Goal: Task Accomplishment & Management: Manage account settings

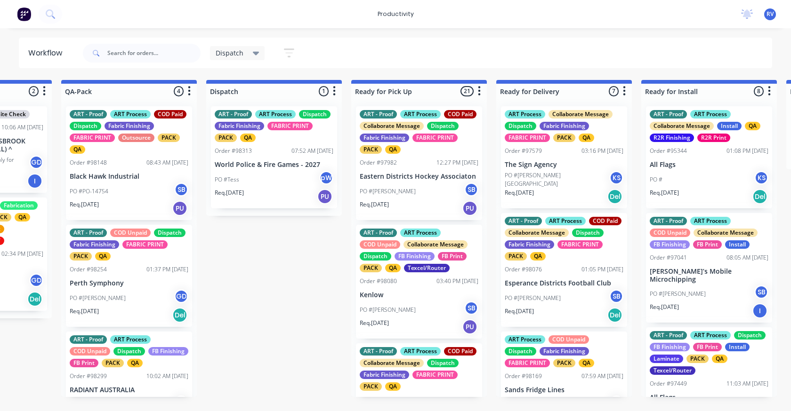
scroll to position [0, 541]
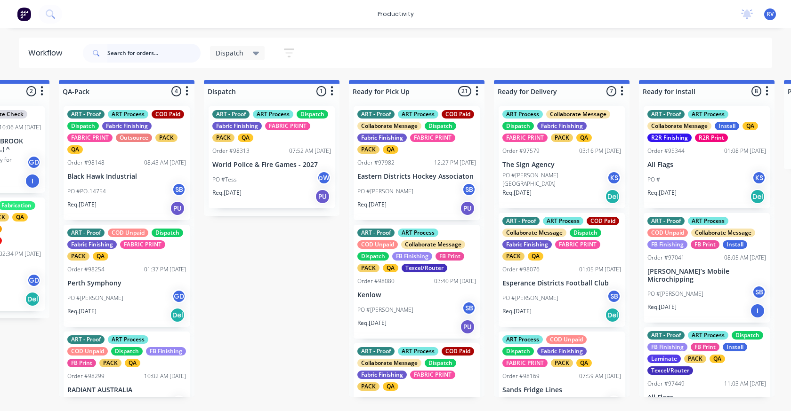
click at [130, 52] on input "text" at bounding box center [153, 53] width 93 height 19
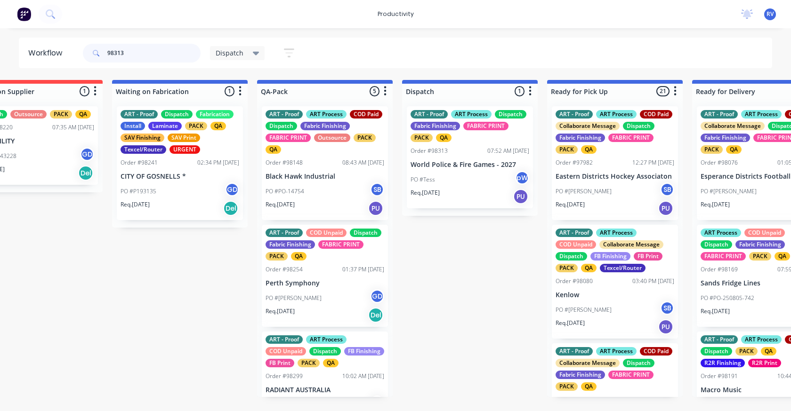
scroll to position [0, 530]
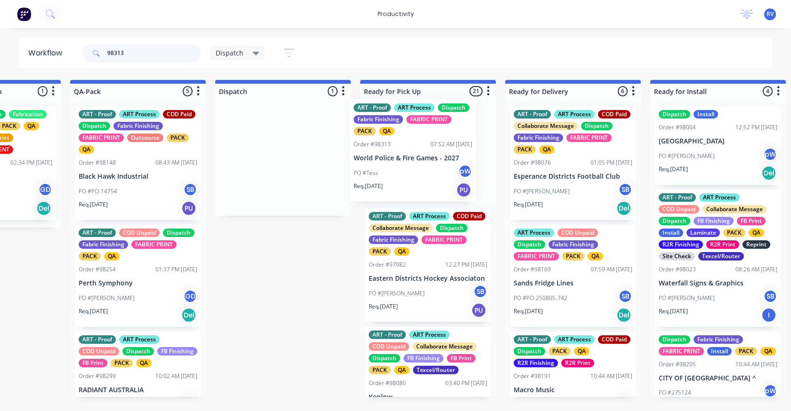
drag, startPoint x: 269, startPoint y: 201, endPoint x: 407, endPoint y: 193, distance: 137.6
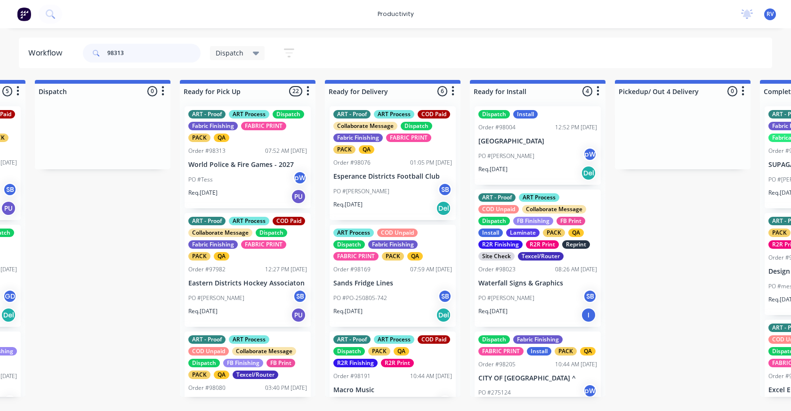
scroll to position [0, 715]
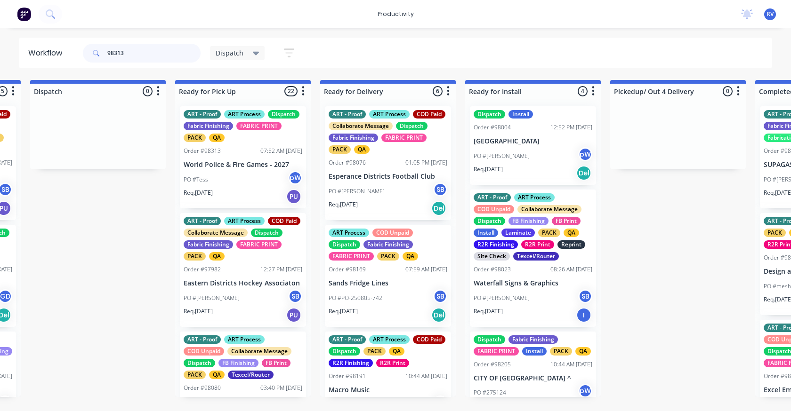
type input "98313"
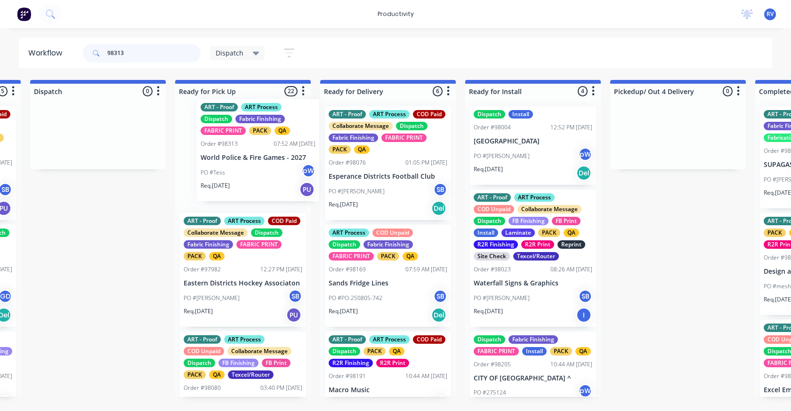
drag, startPoint x: 218, startPoint y: 180, endPoint x: 238, endPoint y: 169, distance: 21.9
click at [242, 171] on div "ART - Proof ART Process Dispatch Fabric Finishing FABRIC PRINT PACK QA Order #9…" at bounding box center [243, 248] width 136 height 298
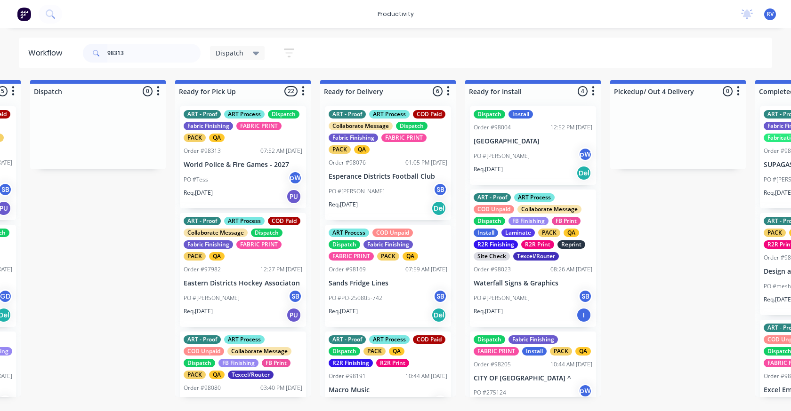
click at [224, 50] on span "Dispatch" at bounding box center [230, 53] width 28 height 10
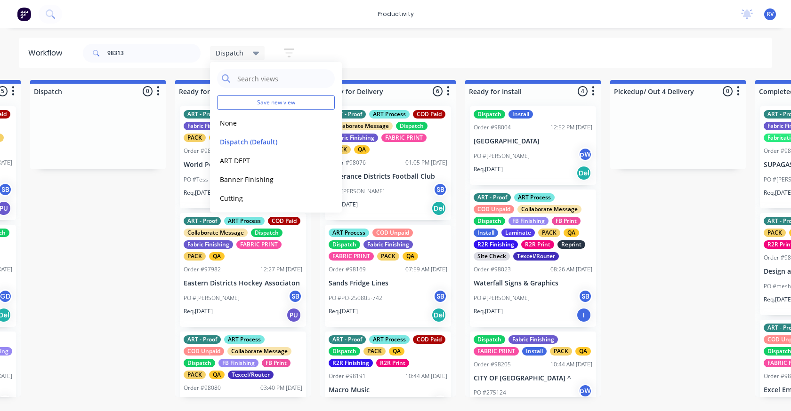
drag, startPoint x: 229, startPoint y: 123, endPoint x: 207, endPoint y: 112, distance: 24.6
click at [227, 121] on button "None" at bounding box center [267, 123] width 100 height 11
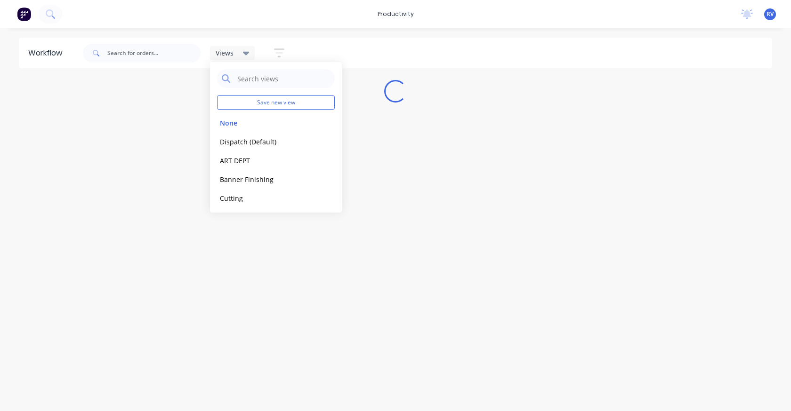
scroll to position [0, 0]
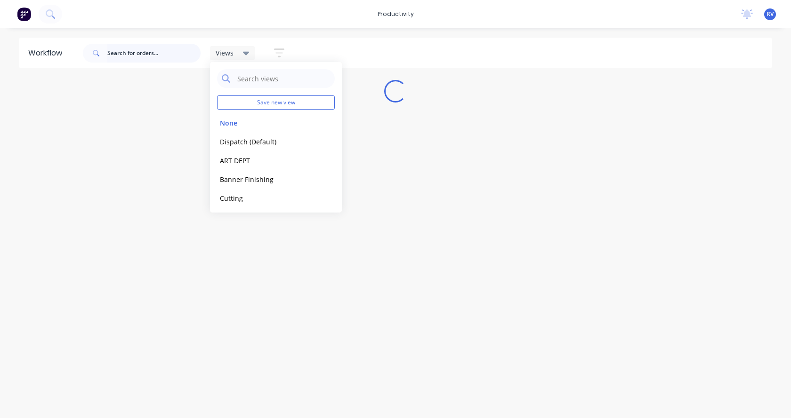
click at [121, 54] on input "text" at bounding box center [153, 53] width 93 height 19
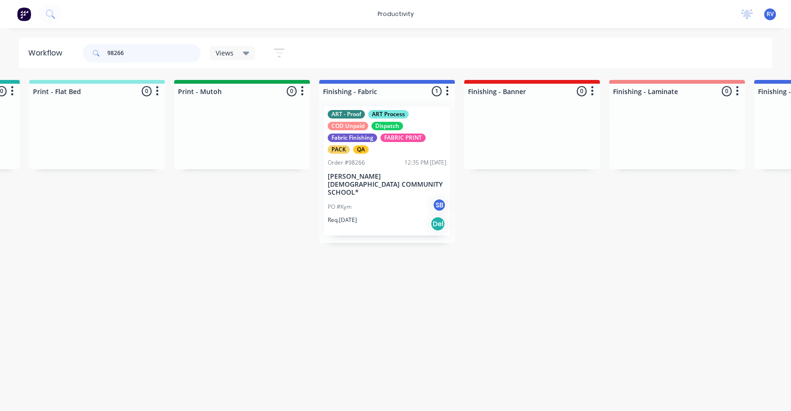
scroll to position [0, 1443]
click at [387, 171] on div "ART - Proof ART Process COD Unpaid Dispatch Fabric Finishing FABRIC PRINT PACK …" at bounding box center [384, 170] width 126 height 129
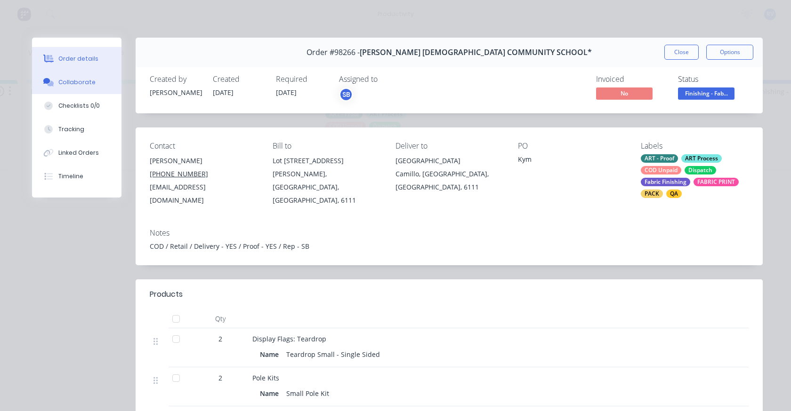
click at [67, 85] on div "Collaborate" at bounding box center [76, 82] width 37 height 8
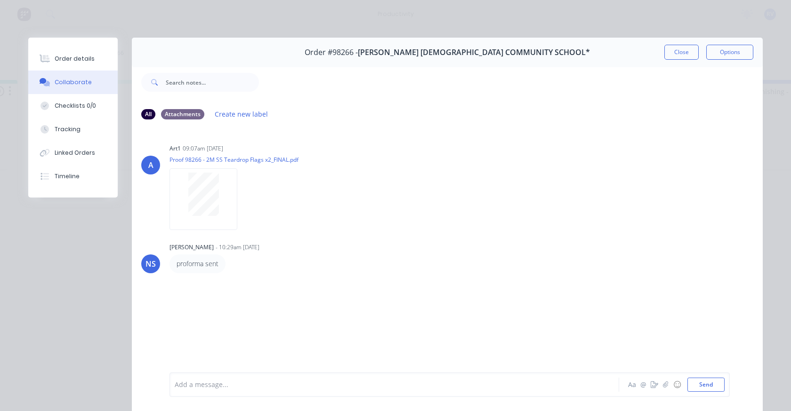
drag, startPoint x: 71, startPoint y: 56, endPoint x: 171, endPoint y: 67, distance: 101.4
click at [70, 56] on div "Order details" at bounding box center [75, 59] width 40 height 8
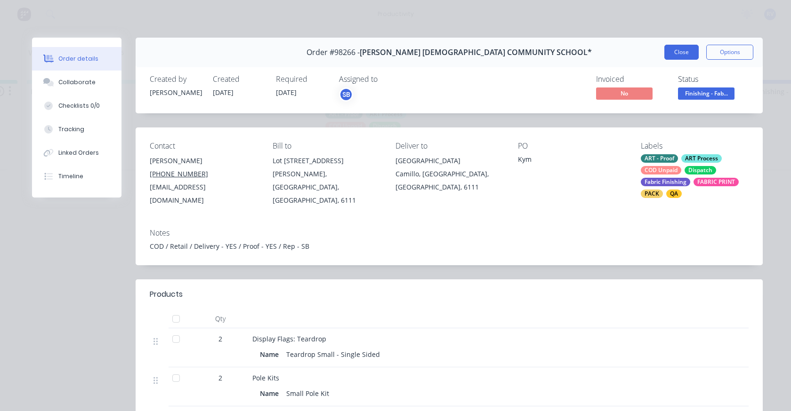
click at [665, 55] on button "Close" at bounding box center [681, 52] width 34 height 15
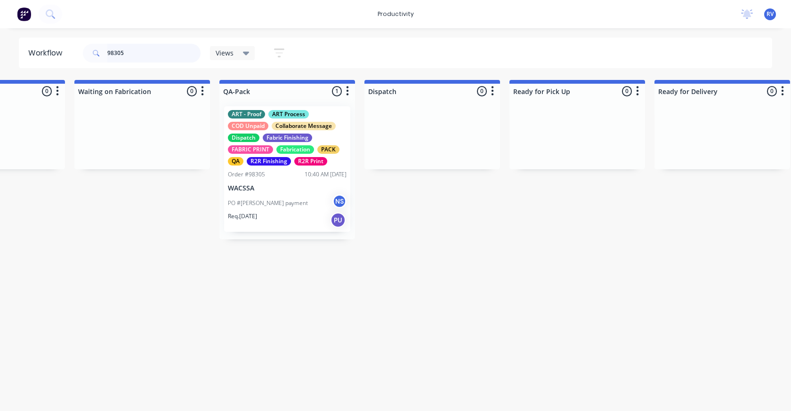
scroll to position [0, 2268]
click at [276, 193] on div "ART - Proof ART Process COD Unpaid Collaborate Message Dispatch Fabric Finishin…" at bounding box center [285, 169] width 126 height 126
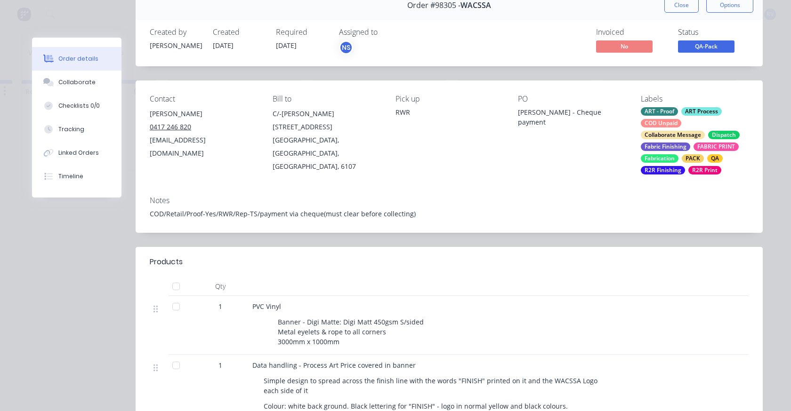
scroll to position [0, 2826]
click at [675, 13] on div "Order #98305 - WACSSA Close Options" at bounding box center [449, 6] width 627 height 30
click at [673, 7] on button "Close" at bounding box center [681, 5] width 34 height 15
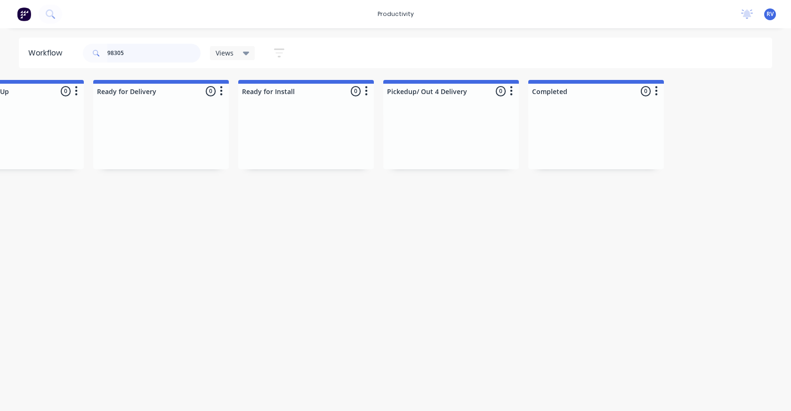
click at [153, 54] on input "98305" at bounding box center [153, 53] width 93 height 19
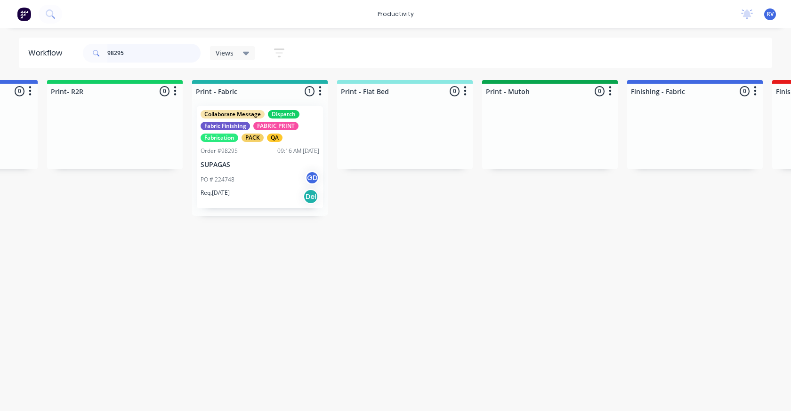
scroll to position [0, 1141]
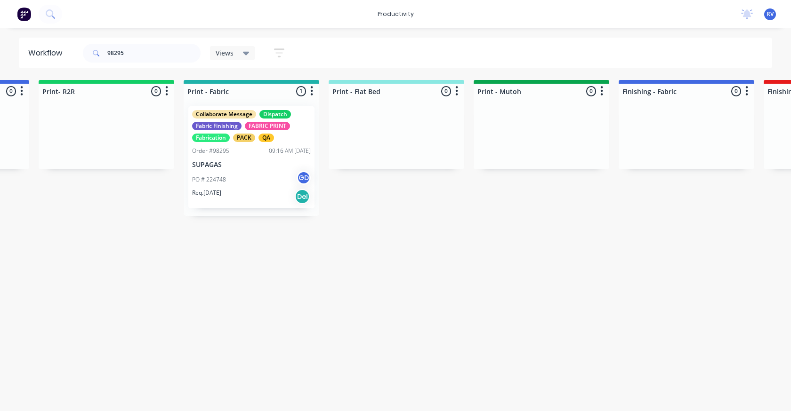
click at [249, 190] on div "Req. 26/08/25 Del" at bounding box center [251, 197] width 119 height 16
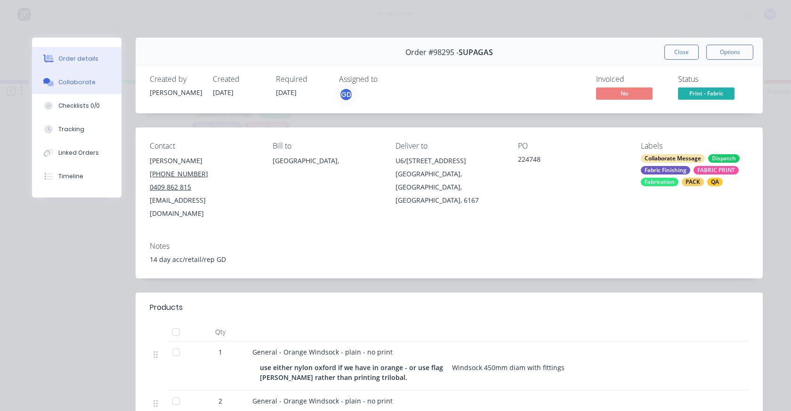
click at [71, 85] on div "Collaborate" at bounding box center [76, 82] width 37 height 8
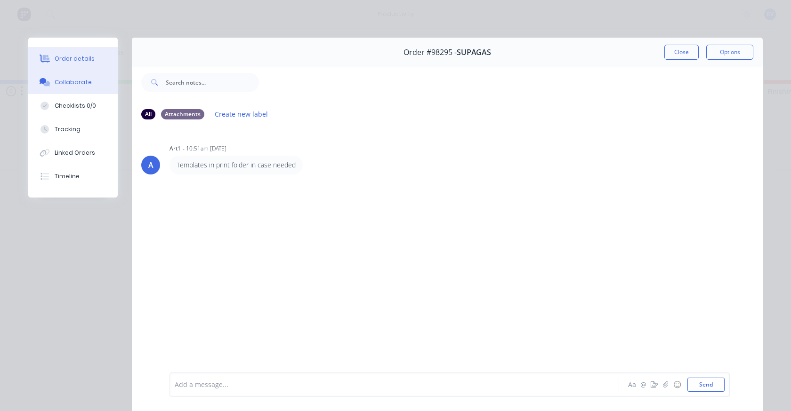
click at [78, 61] on div "Order details" at bounding box center [75, 59] width 40 height 8
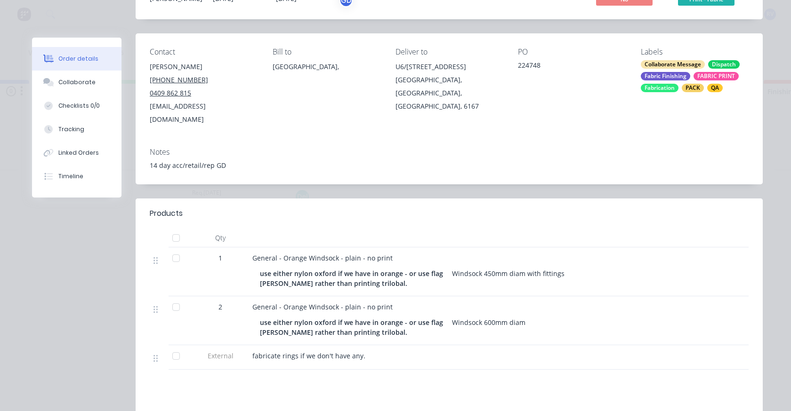
scroll to position [188, 0]
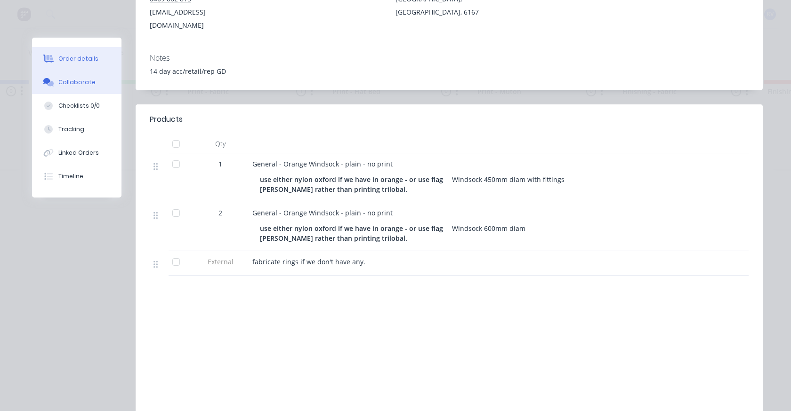
click at [76, 78] on button "Collaborate" at bounding box center [76, 83] width 89 height 24
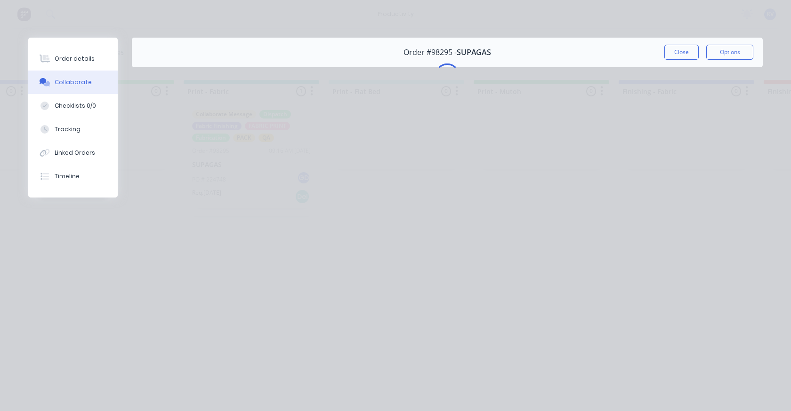
scroll to position [0, 0]
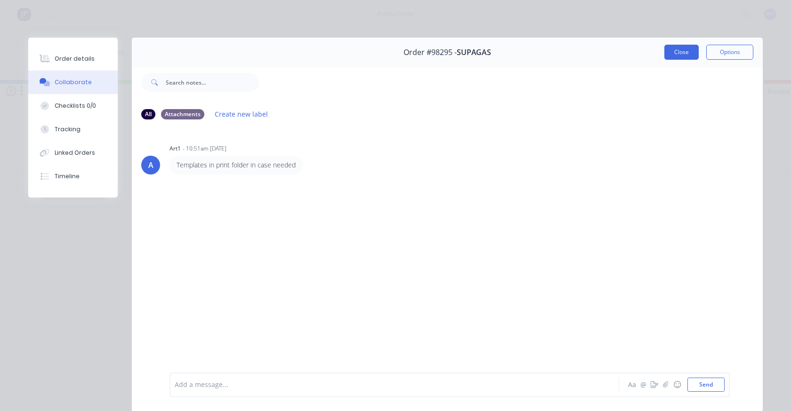
click at [684, 52] on button "Close" at bounding box center [681, 52] width 34 height 15
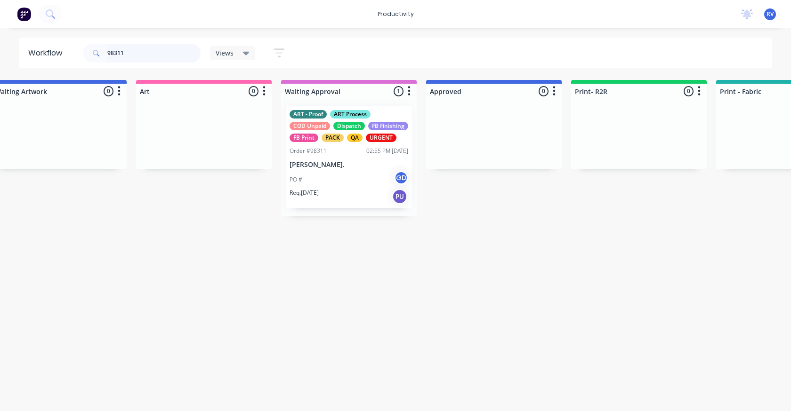
scroll to position [0, 631]
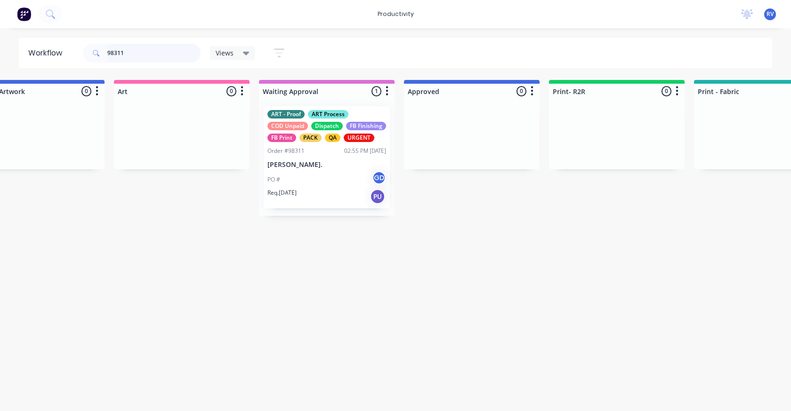
type input "98311"
click at [318, 189] on div "PO # GD" at bounding box center [326, 180] width 119 height 18
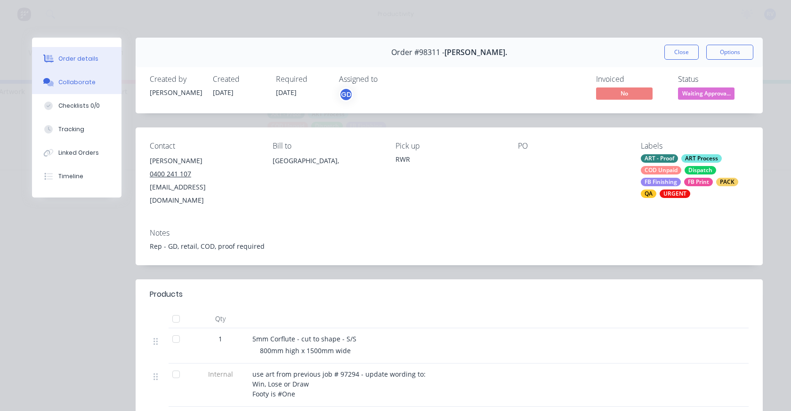
click at [68, 81] on div "Collaborate" at bounding box center [76, 82] width 37 height 8
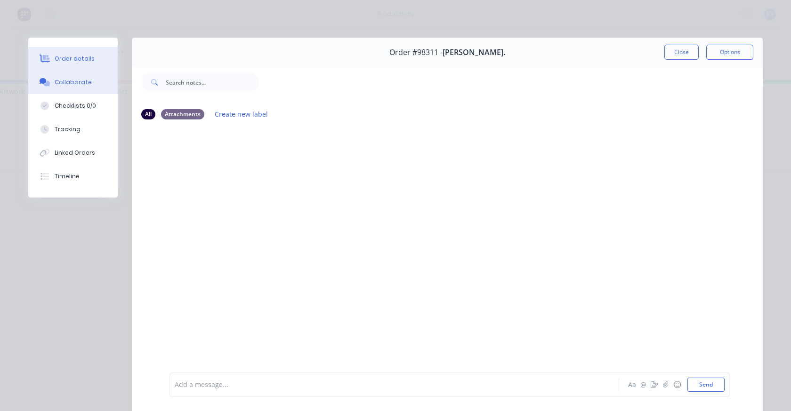
click at [64, 57] on div "Order details" at bounding box center [75, 59] width 40 height 8
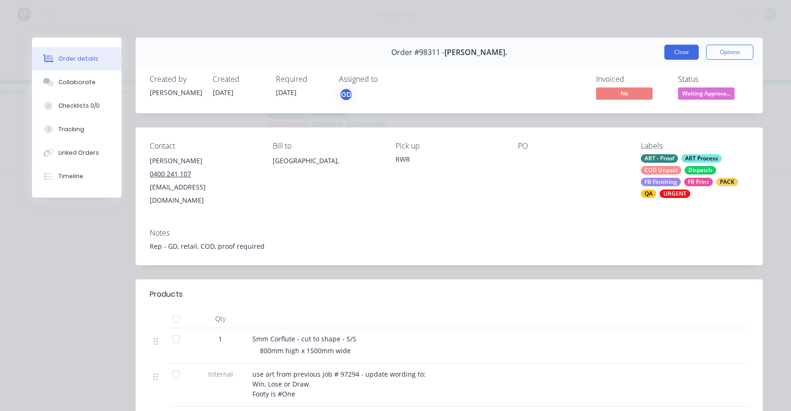
click at [671, 48] on button "Close" at bounding box center [681, 52] width 34 height 15
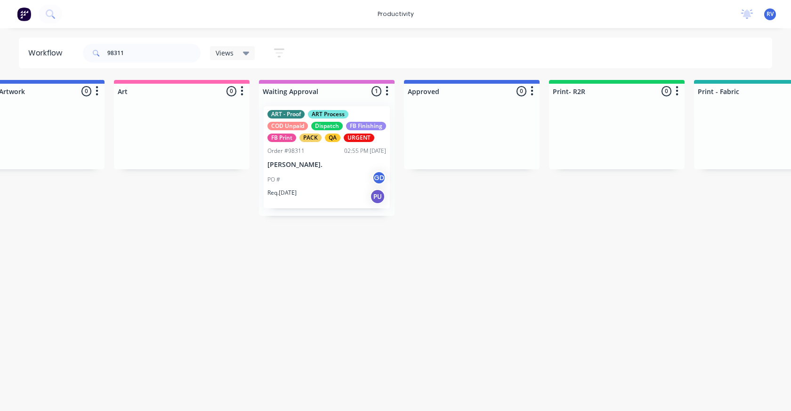
click at [221, 58] on div "Views" at bounding box center [232, 53] width 45 height 14
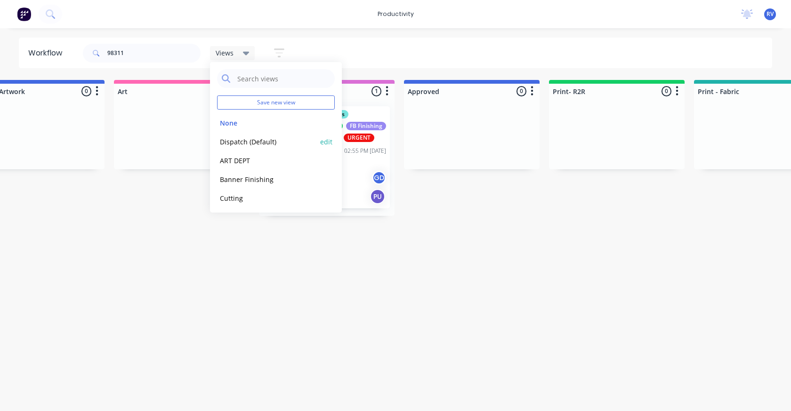
click at [245, 142] on button "Dispatch (Default)" at bounding box center [267, 141] width 100 height 11
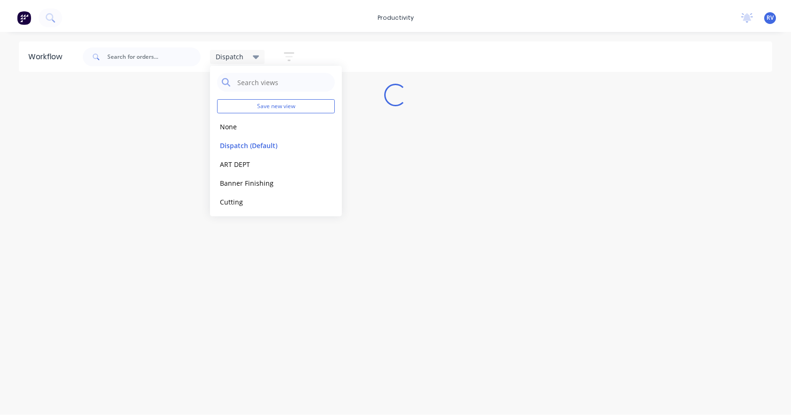
scroll to position [0, 0]
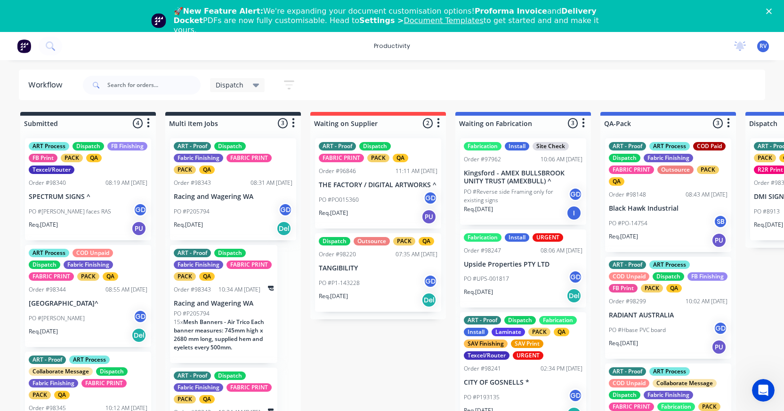
click at [771, 10] on polygon "Close" at bounding box center [769, 11] width 6 height 6
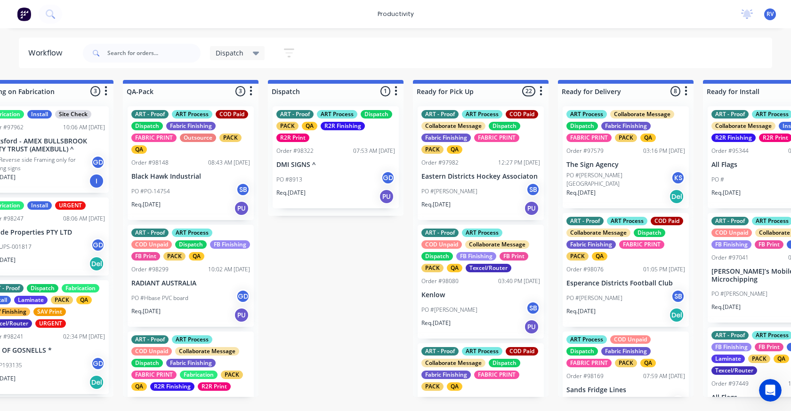
scroll to position [0, 541]
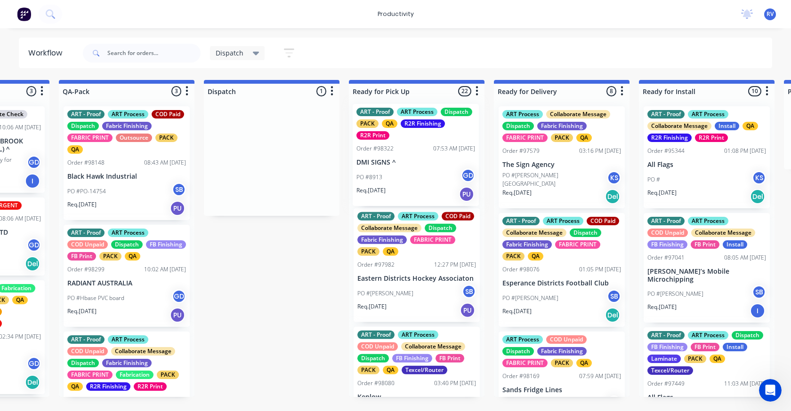
drag, startPoint x: 260, startPoint y: 148, endPoint x: 414, endPoint y: 135, distance: 154.4
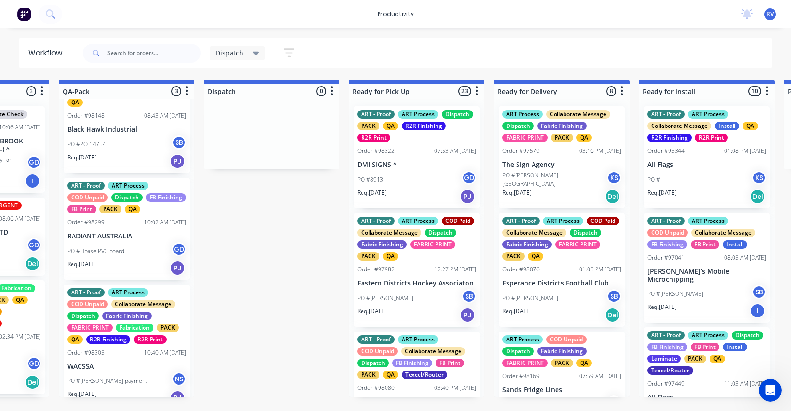
scroll to position [72, 0]
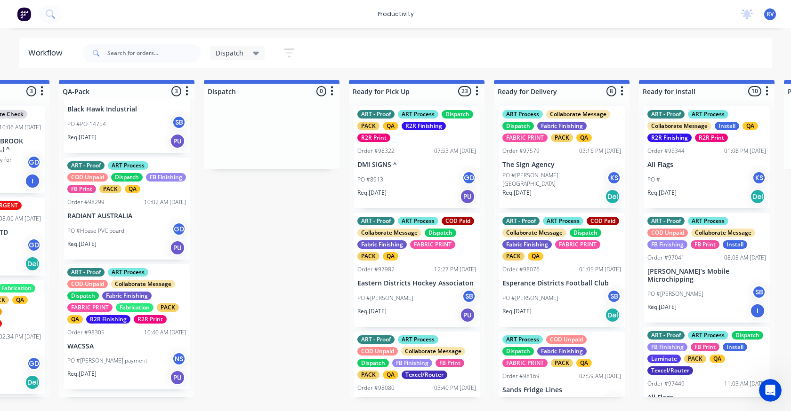
click at [225, 53] on span "Dispatch" at bounding box center [230, 53] width 28 height 10
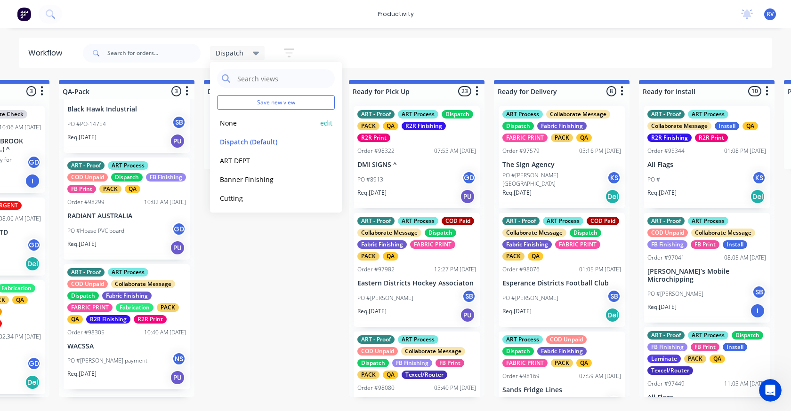
click at [230, 123] on button "None" at bounding box center [267, 123] width 100 height 11
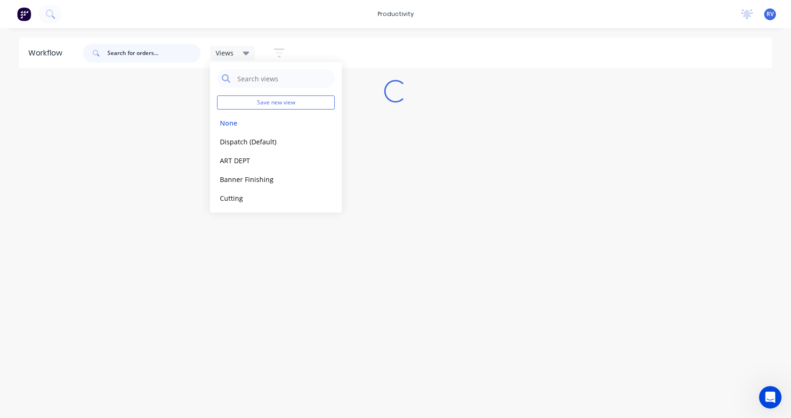
click at [122, 51] on input "text" at bounding box center [153, 53] width 93 height 19
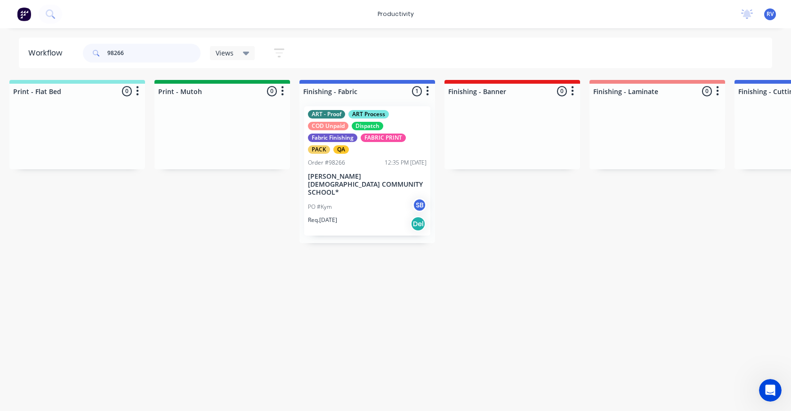
scroll to position [0, 1474]
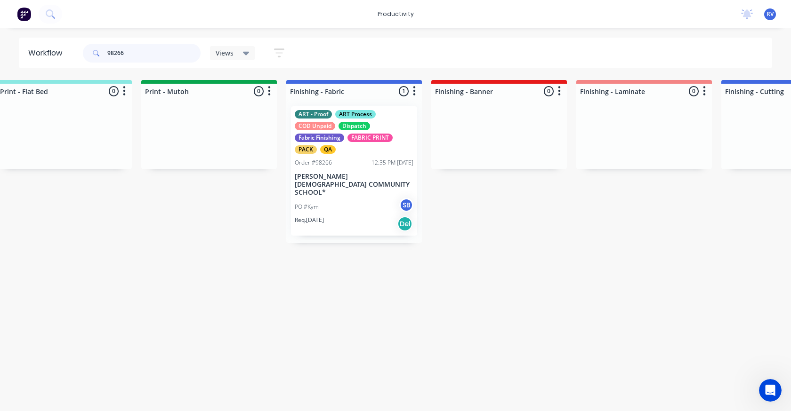
type input "98266"
click at [349, 155] on div "ART - Proof ART Process COD Unpaid Dispatch Fabric Finishing FABRIC PRINT PACK …" at bounding box center [354, 170] width 126 height 129
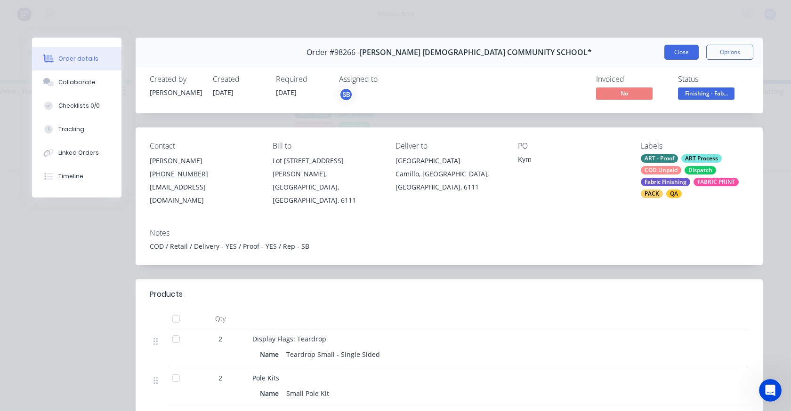
click at [682, 50] on button "Close" at bounding box center [681, 52] width 34 height 15
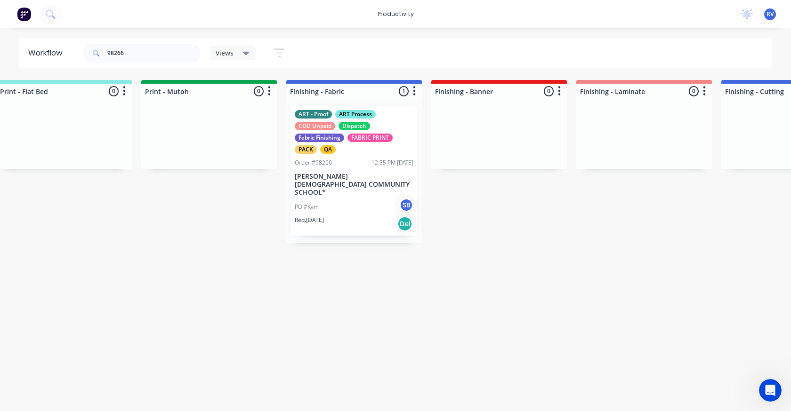
click at [223, 51] on span "Views" at bounding box center [225, 53] width 18 height 10
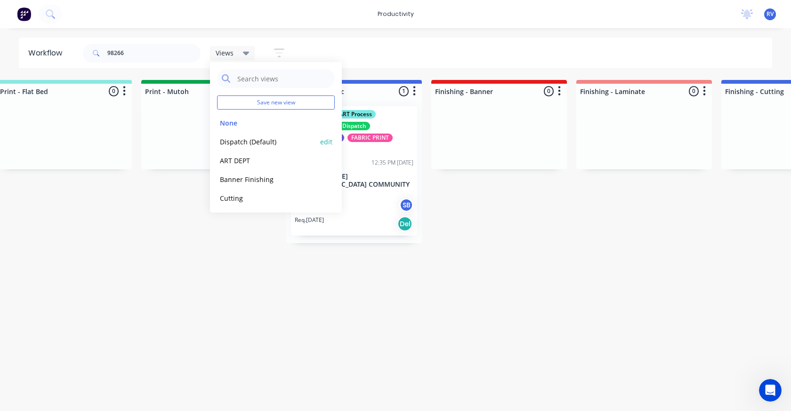
drag, startPoint x: 241, startPoint y: 136, endPoint x: 249, endPoint y: 138, distance: 7.3
click at [242, 136] on button "Dispatch (Default)" at bounding box center [267, 141] width 100 height 11
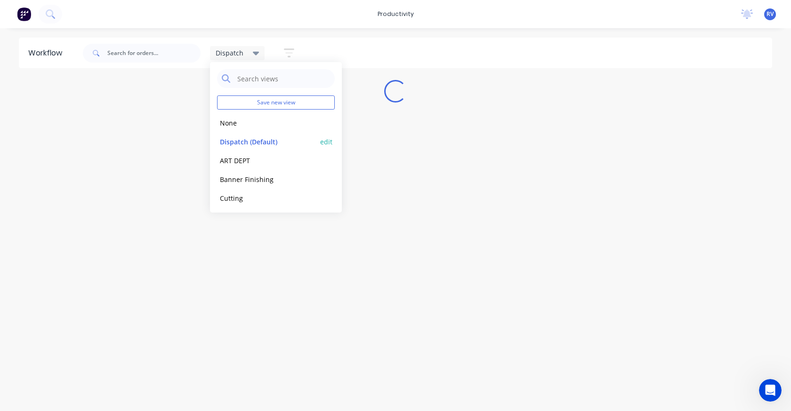
scroll to position [0, 0]
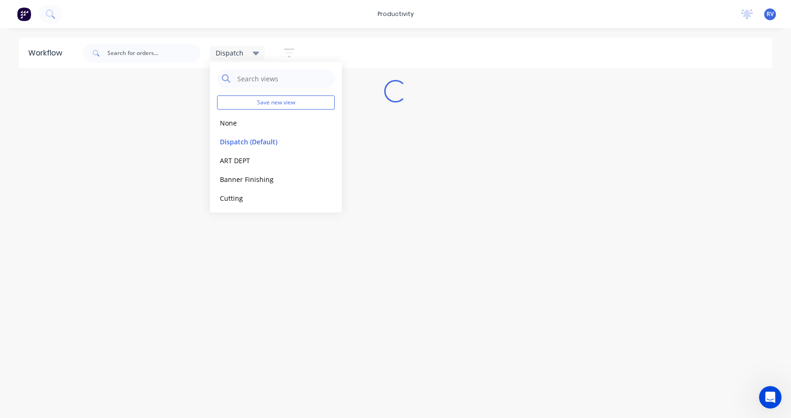
click at [195, 375] on div "Workflow Dispatch Save new view None edit Dispatch (Default) edit ART DEPT edit…" at bounding box center [395, 219] width 791 height 362
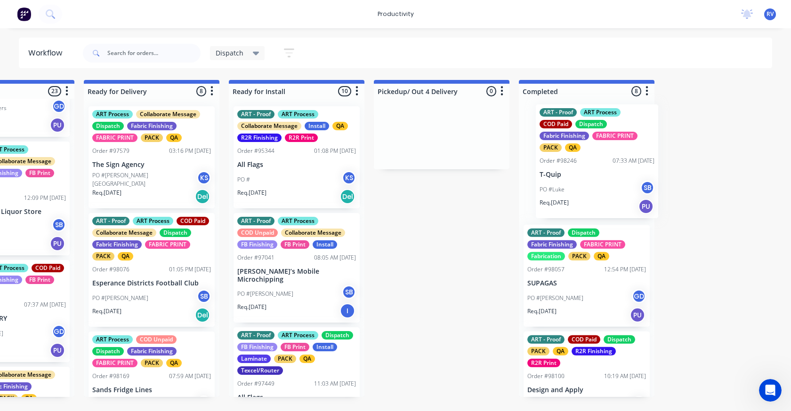
scroll to position [0, 952]
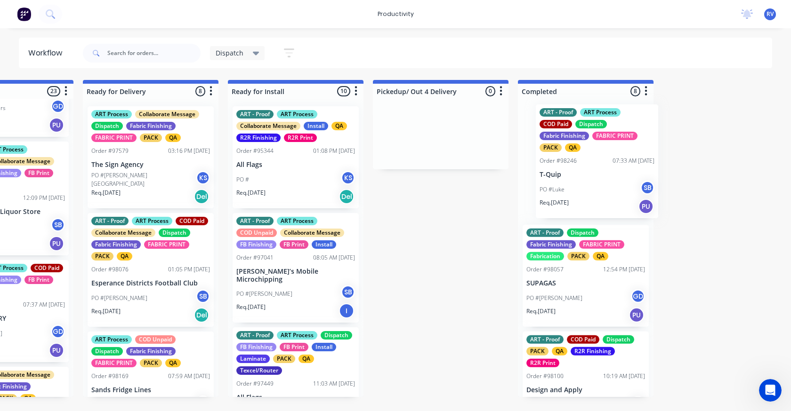
drag, startPoint x: 198, startPoint y: 233, endPoint x: 566, endPoint y: 175, distance: 372.7
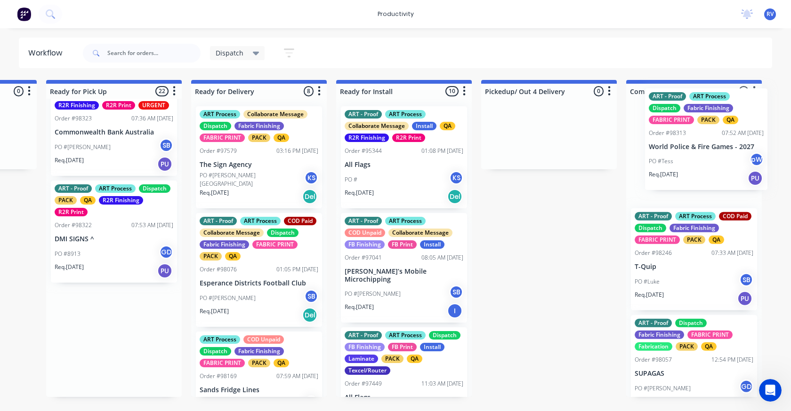
scroll to position [0, 870]
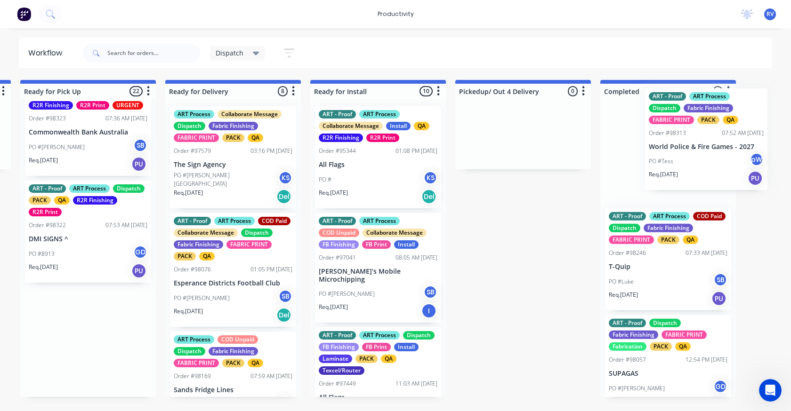
drag, startPoint x: 130, startPoint y: 356, endPoint x: 652, endPoint y: 147, distance: 562.3
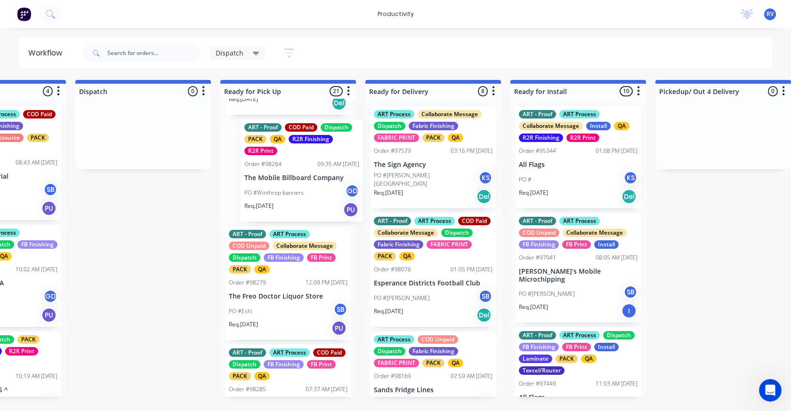
scroll to position [1420, 0]
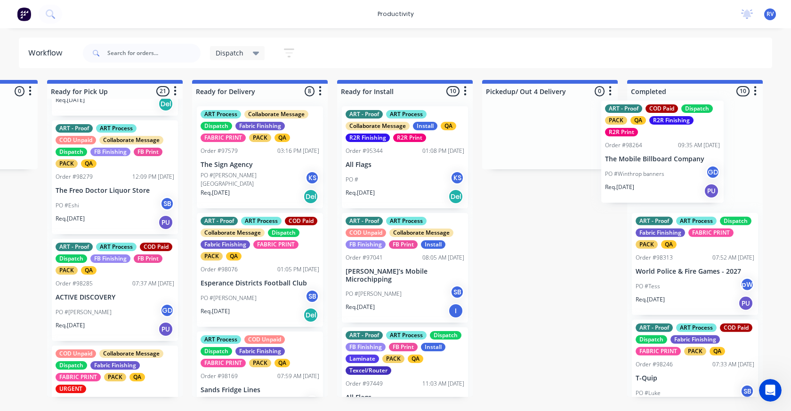
drag, startPoint x: 268, startPoint y: 209, endPoint x: 642, endPoint y: 182, distance: 375.6
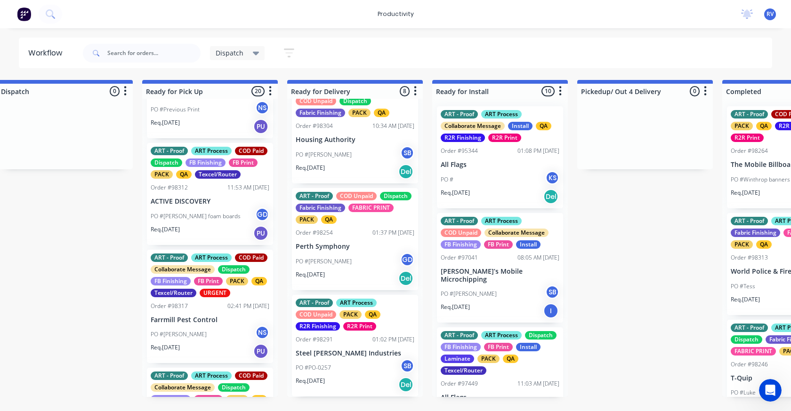
scroll to position [1789, 0]
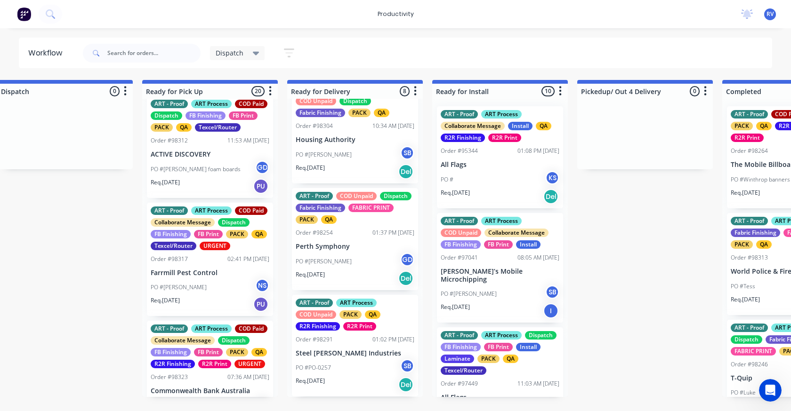
drag, startPoint x: 204, startPoint y: 277, endPoint x: 155, endPoint y: 278, distance: 49.4
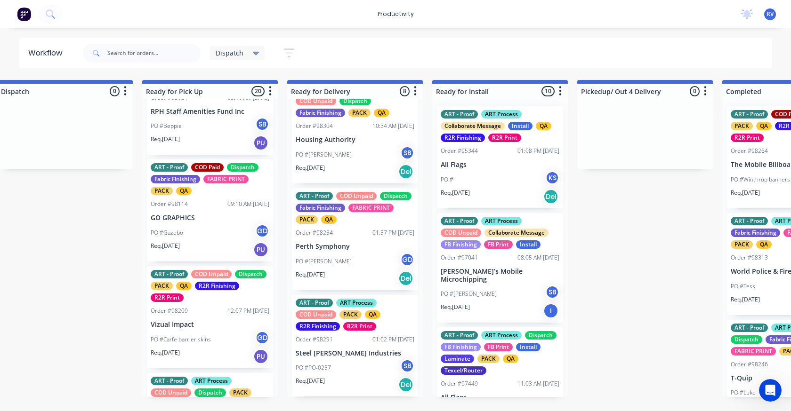
scroll to position [754, 0]
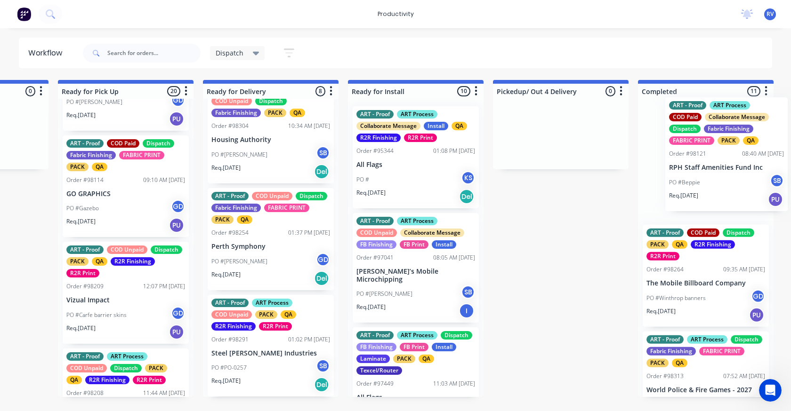
drag, startPoint x: 186, startPoint y: 230, endPoint x: 686, endPoint y: 179, distance: 502.9
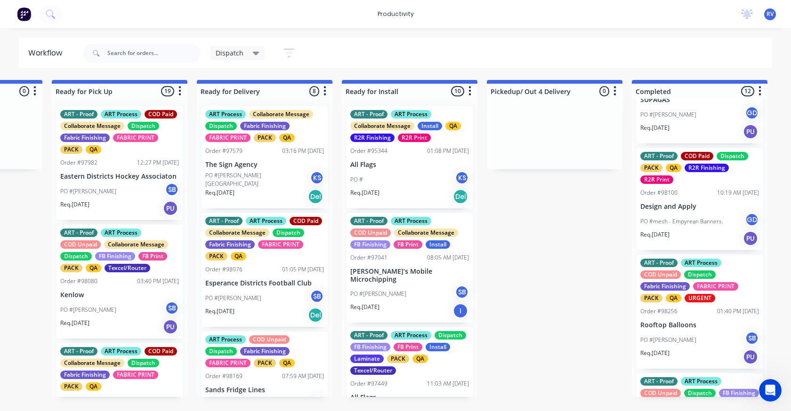
scroll to position [362, 0]
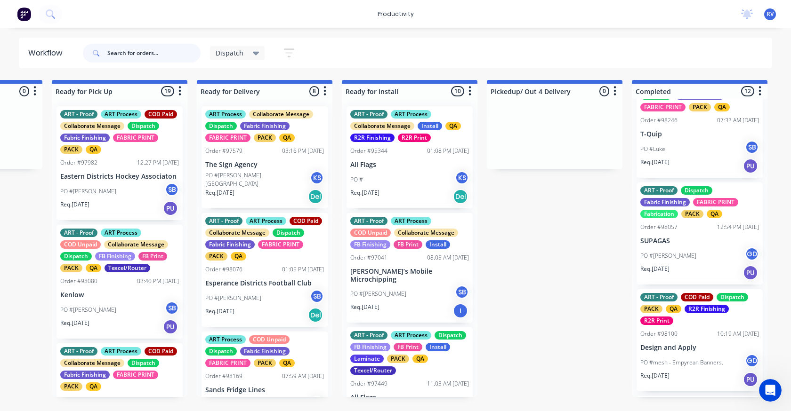
click at [122, 49] on input "text" at bounding box center [153, 53] width 93 height 19
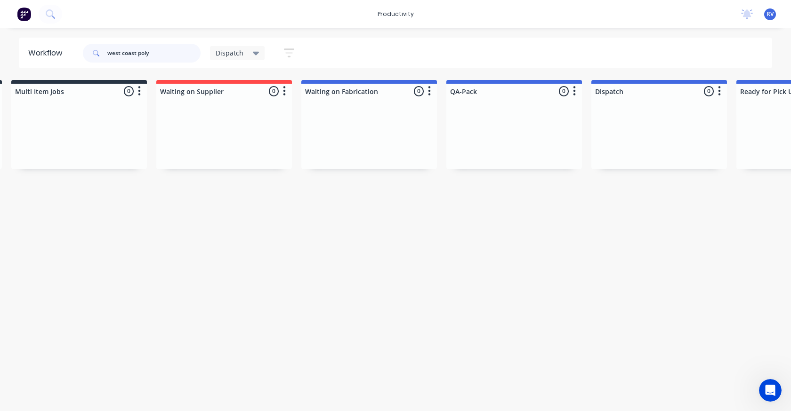
scroll to position [0, 0]
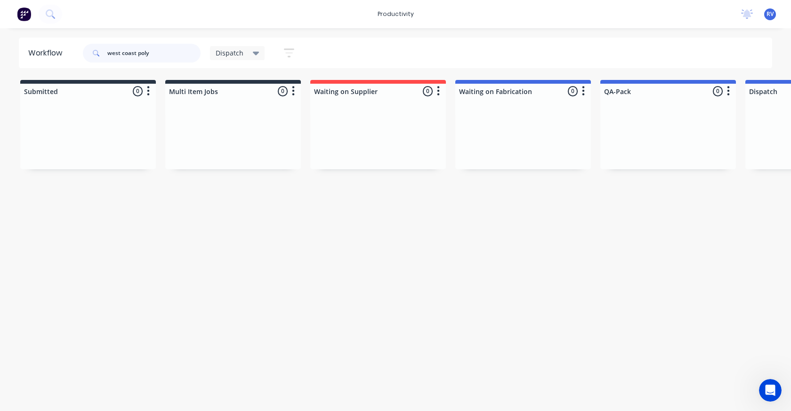
type input "west coast poly"
drag, startPoint x: 232, startPoint y: 55, endPoint x: 222, endPoint y: 62, distance: 11.9
click at [230, 55] on span "Dispatch" at bounding box center [230, 53] width 28 height 10
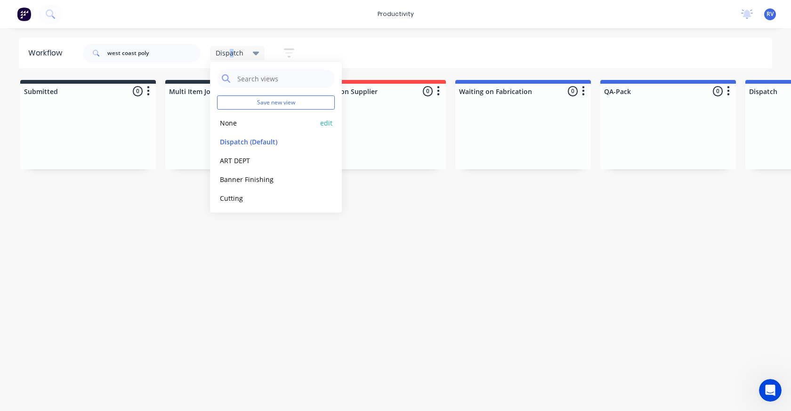
click at [228, 124] on button "None" at bounding box center [267, 123] width 100 height 11
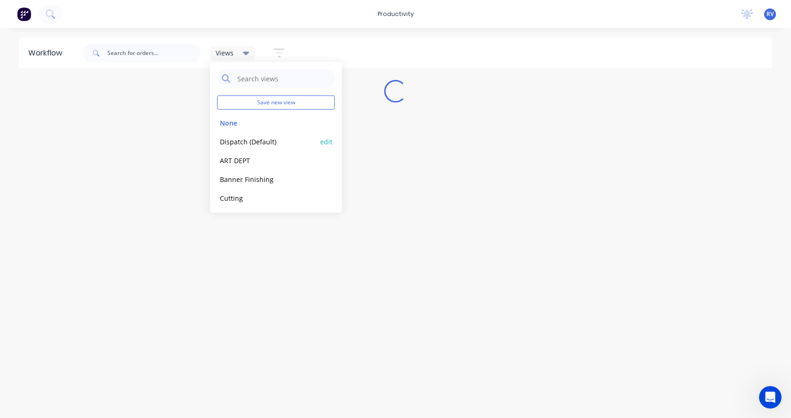
click at [253, 146] on button "Dispatch (Default)" at bounding box center [267, 141] width 100 height 11
drag, startPoint x: 193, startPoint y: 272, endPoint x: 223, endPoint y: 228, distance: 52.6
click at [193, 268] on div "Workflow Dispatch Save new view None edit Dispatch (Default) edit ART DEPT edit…" at bounding box center [395, 219] width 791 height 362
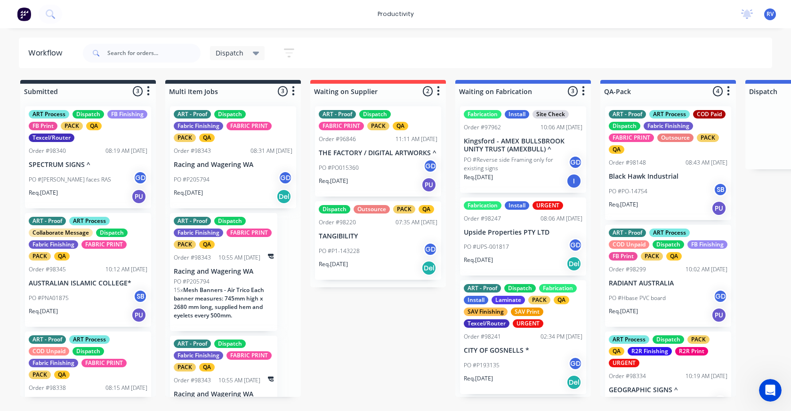
click at [227, 56] on span "Dispatch" at bounding box center [230, 53] width 28 height 10
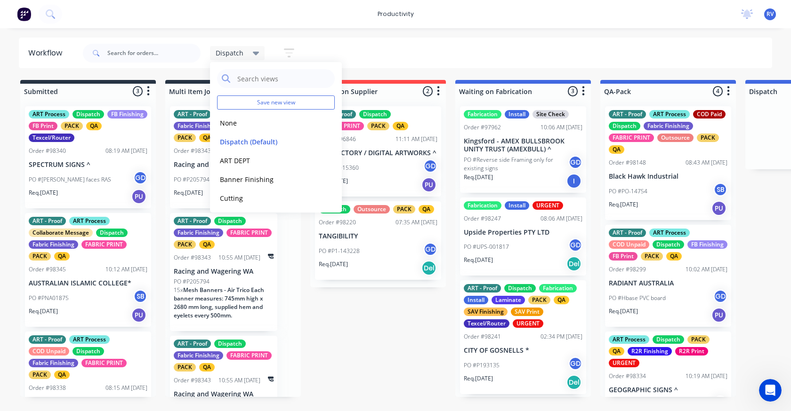
drag, startPoint x: 227, startPoint y: 125, endPoint x: 208, endPoint y: 104, distance: 28.7
click at [227, 123] on button "None" at bounding box center [267, 123] width 100 height 11
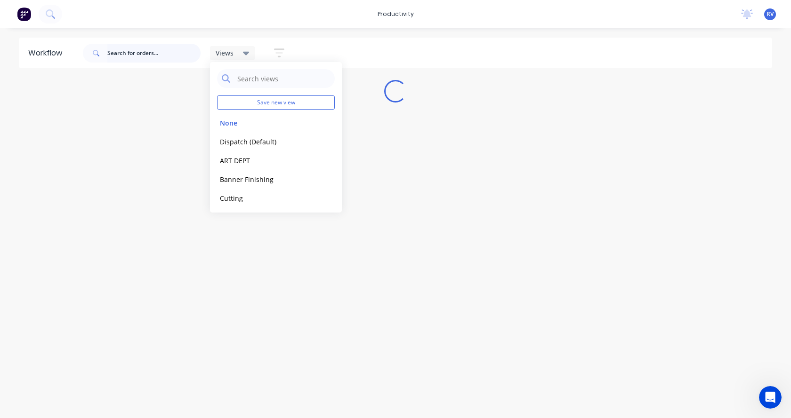
click at [152, 51] on input "text" at bounding box center [153, 53] width 93 height 19
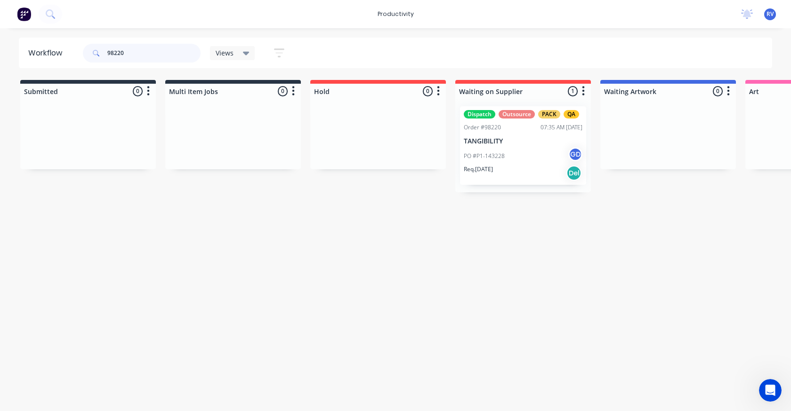
type input "98220"
click at [514, 146] on div "Dispatch Outsource PACK QA Order #98220 07:35 AM [DATE] TANGIBILITY PO #P1-1432…" at bounding box center [523, 145] width 126 height 79
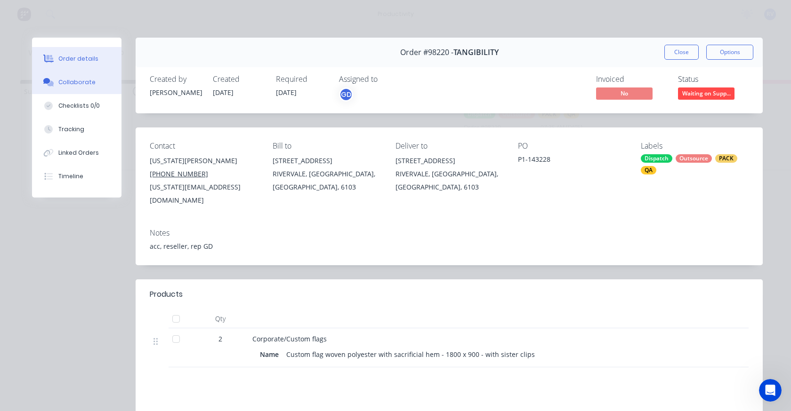
click at [84, 83] on div "Collaborate" at bounding box center [76, 82] width 37 height 8
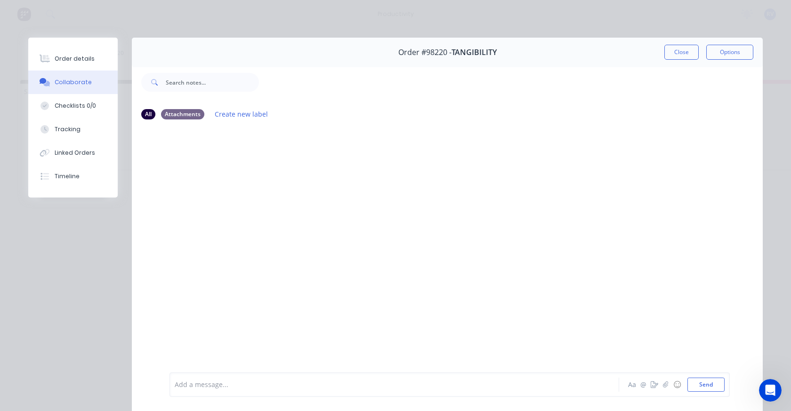
drag, startPoint x: 69, startPoint y: 55, endPoint x: 154, endPoint y: 61, distance: 85.8
click at [72, 55] on div "Order details" at bounding box center [75, 59] width 40 height 8
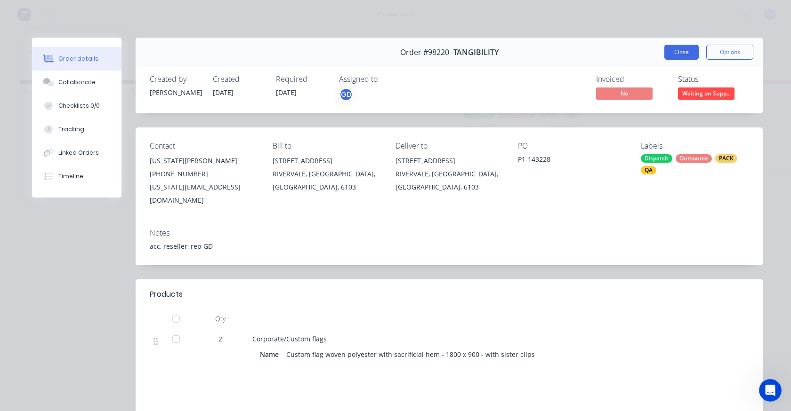
click at [681, 56] on button "Close" at bounding box center [681, 52] width 34 height 15
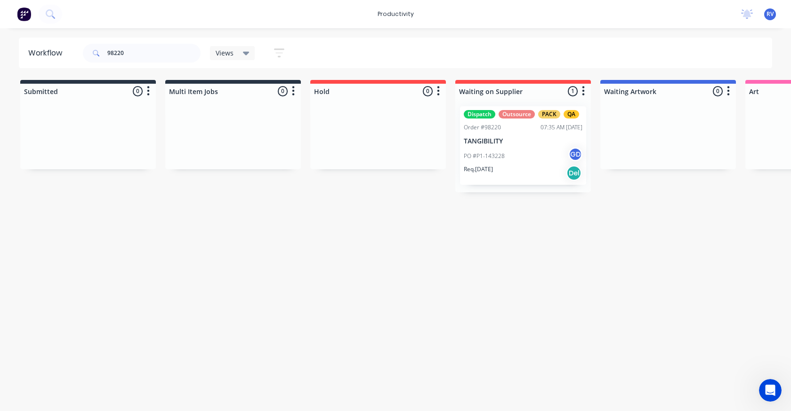
click at [222, 54] on span "Views" at bounding box center [225, 53] width 18 height 10
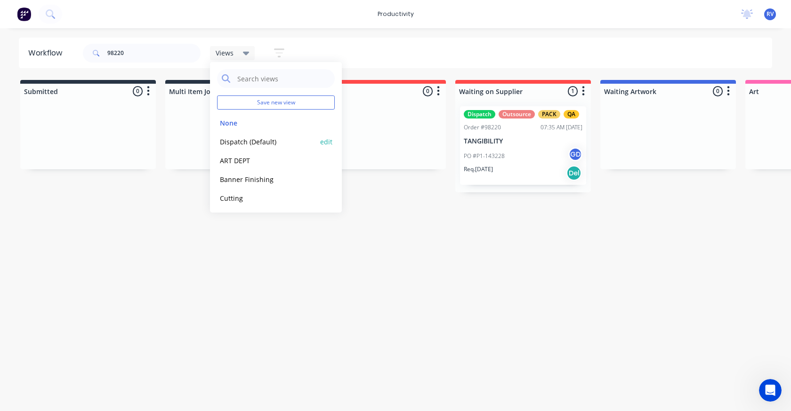
click at [240, 138] on button "Dispatch (Default)" at bounding box center [267, 141] width 100 height 11
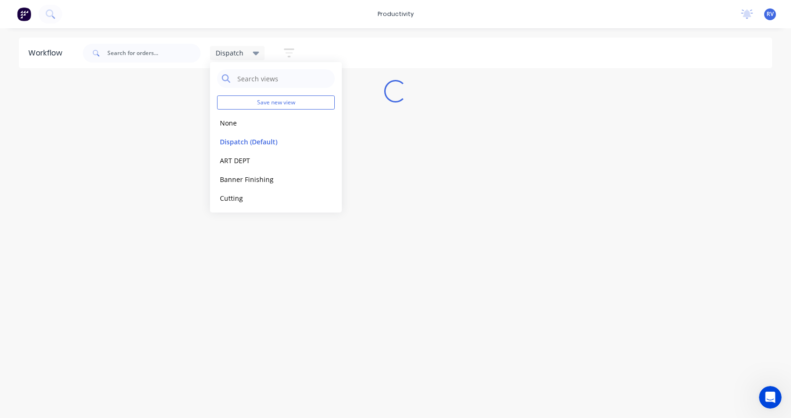
click at [283, 281] on div "Workflow Dispatch Save new view None edit Dispatch (Default) edit ART DEPT edit…" at bounding box center [395, 219] width 791 height 362
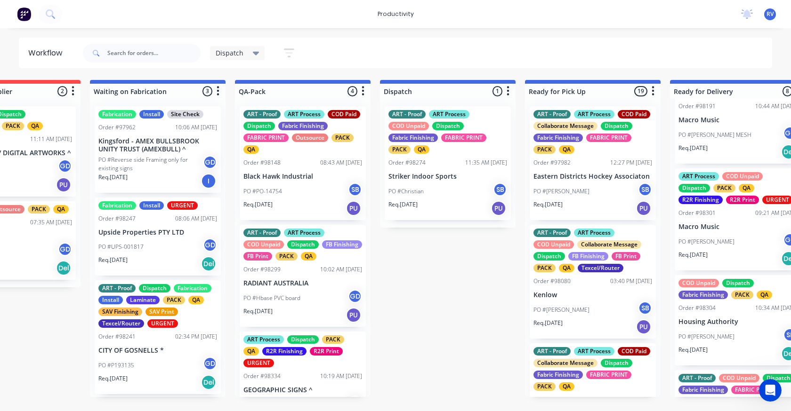
scroll to position [559, 0]
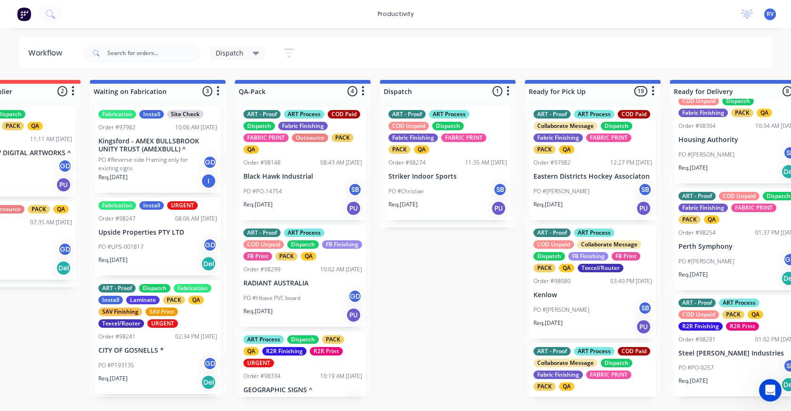
click at [714, 249] on div "ART Process Collaborate Message Dispatch Fabric Finishing FABRIC PRINT PACK QA …" at bounding box center [738, 248] width 136 height 298
click at [724, 245] on p "Perth Symphony" at bounding box center [737, 247] width 119 height 8
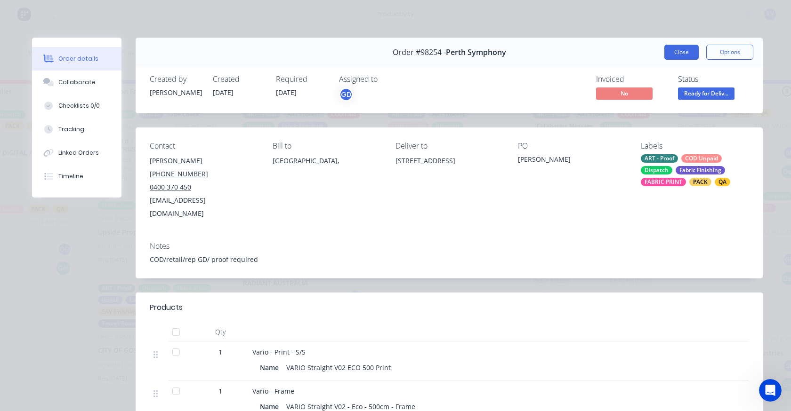
click at [677, 57] on button "Close" at bounding box center [681, 52] width 34 height 15
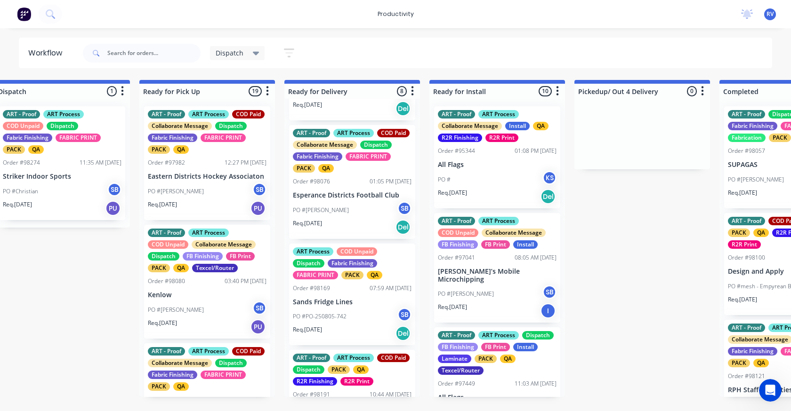
scroll to position [41, 0]
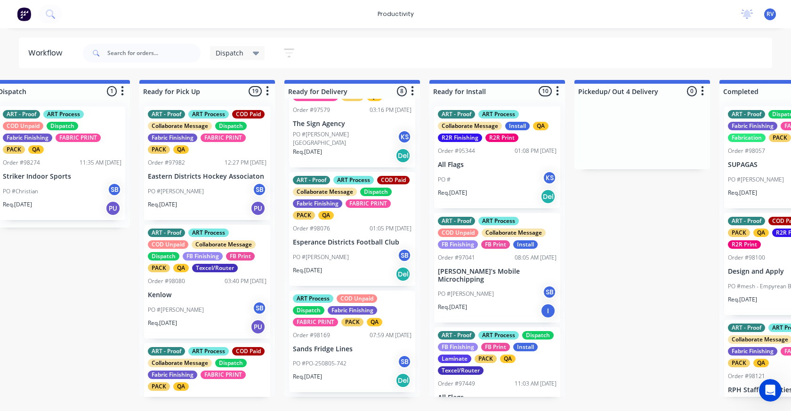
click at [359, 350] on p "Sands Fridge Lines" at bounding box center [352, 349] width 119 height 8
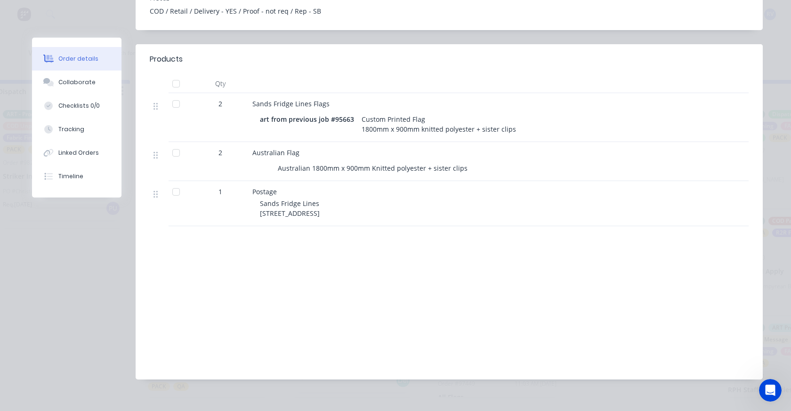
scroll to position [0, 0]
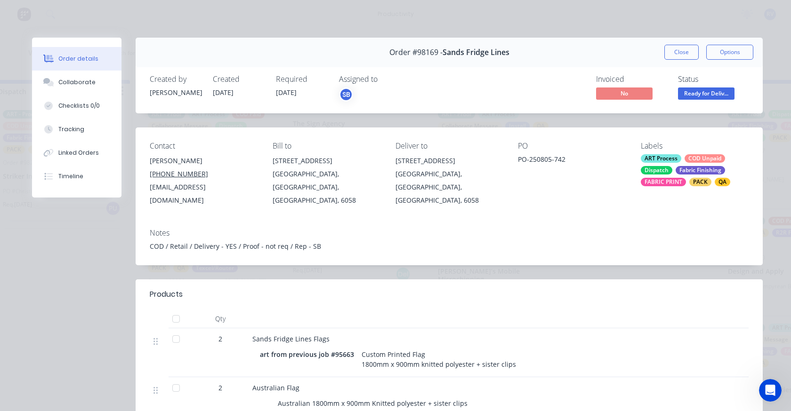
click at [674, 52] on button "Close" at bounding box center [681, 52] width 34 height 15
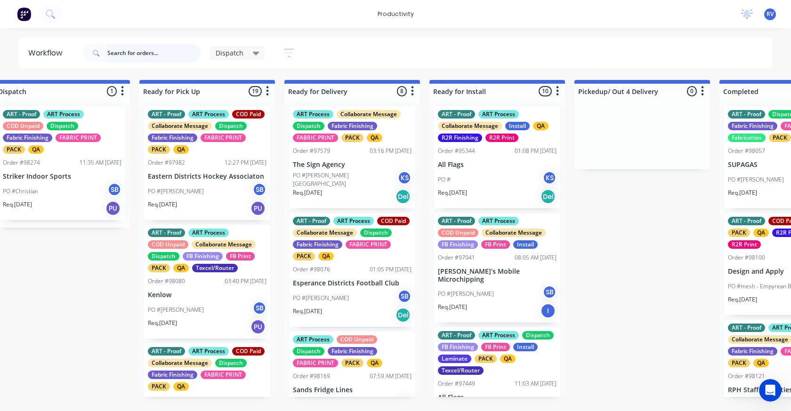
click at [145, 50] on input "text" at bounding box center [153, 53] width 93 height 19
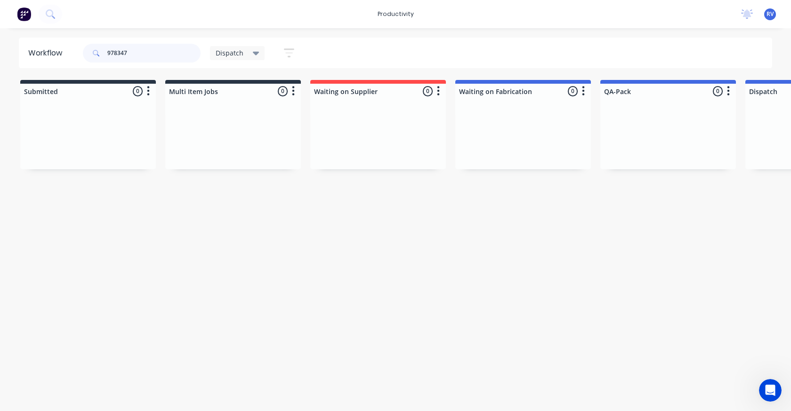
type input "978347"
click at [225, 53] on span "Dispatch" at bounding box center [230, 53] width 28 height 10
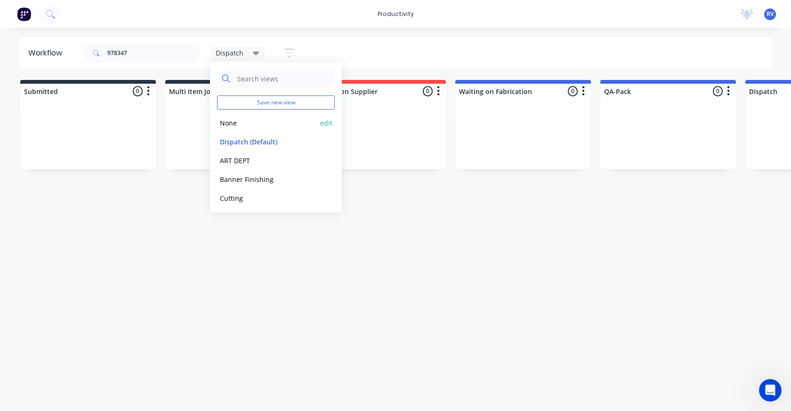
click at [226, 125] on button "None" at bounding box center [267, 123] width 100 height 11
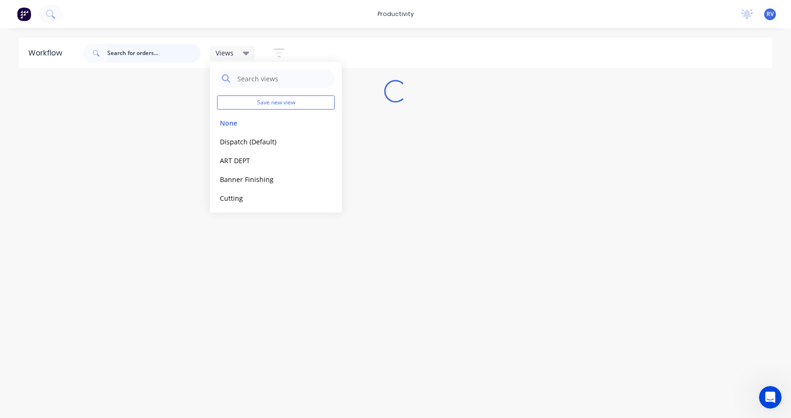
click at [118, 56] on input "text" at bounding box center [153, 53] width 93 height 19
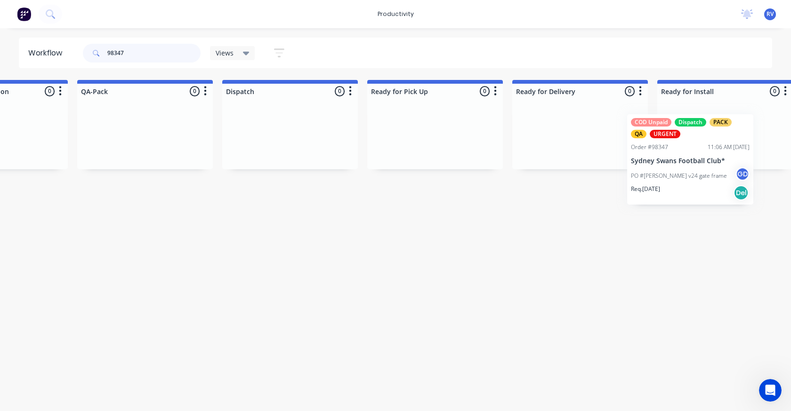
scroll to position [0, 2411]
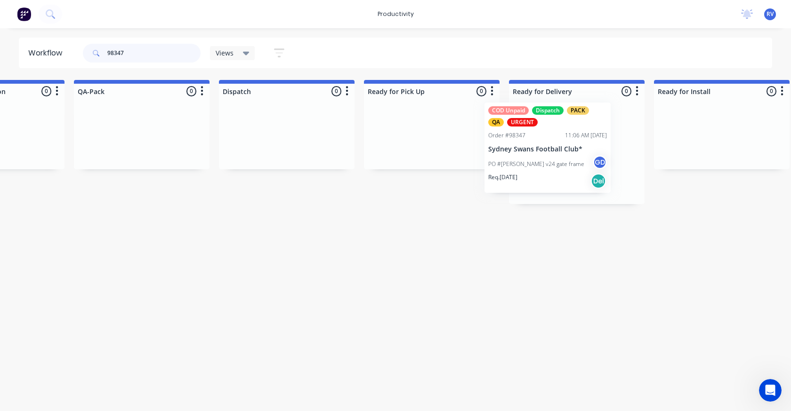
drag, startPoint x: 74, startPoint y: 173, endPoint x: 550, endPoint y: 165, distance: 475.9
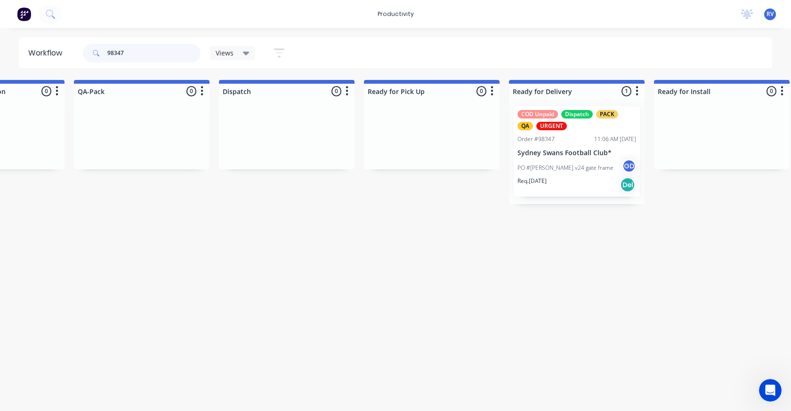
type input "98347"
click at [556, 161] on div "PO #[PERSON_NAME] v24 gate frame GD" at bounding box center [576, 168] width 119 height 18
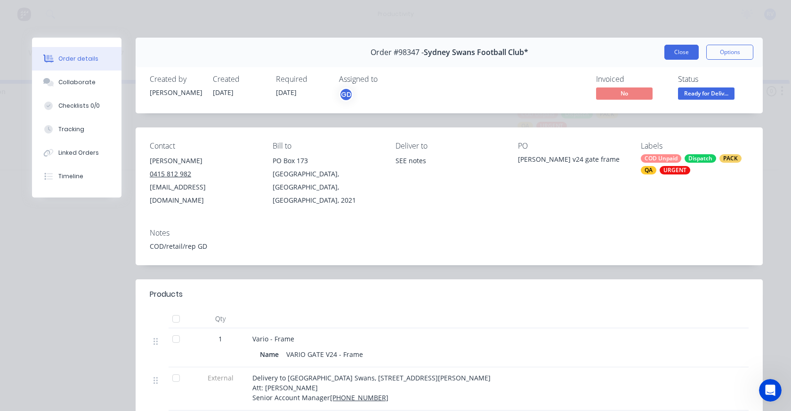
click at [674, 50] on button "Close" at bounding box center [681, 52] width 34 height 15
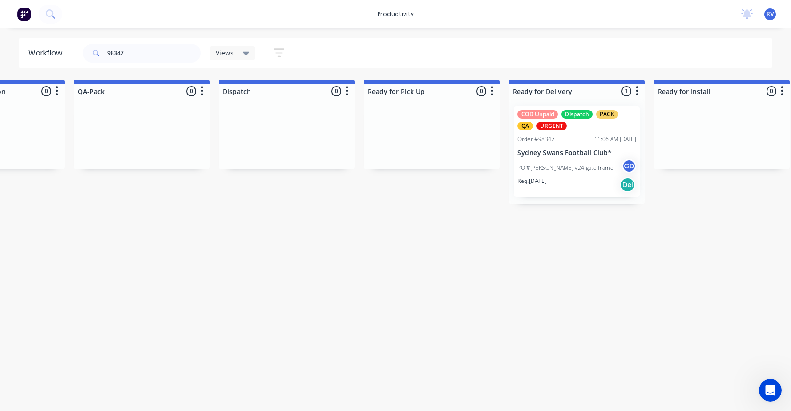
click at [223, 53] on span "Views" at bounding box center [225, 53] width 18 height 10
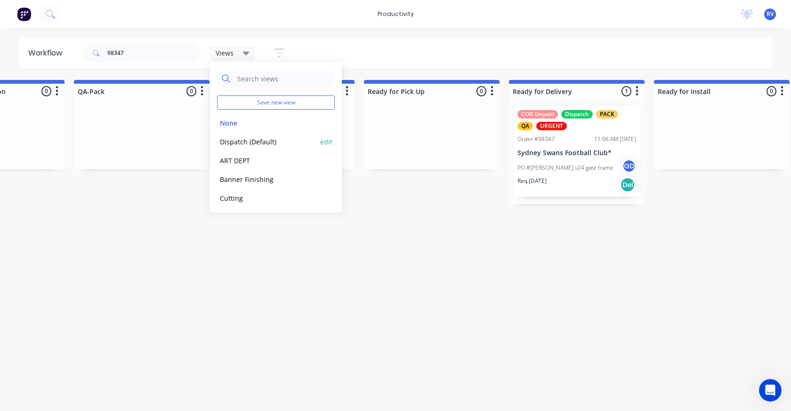
click at [246, 139] on button "Dispatch (Default)" at bounding box center [267, 141] width 100 height 11
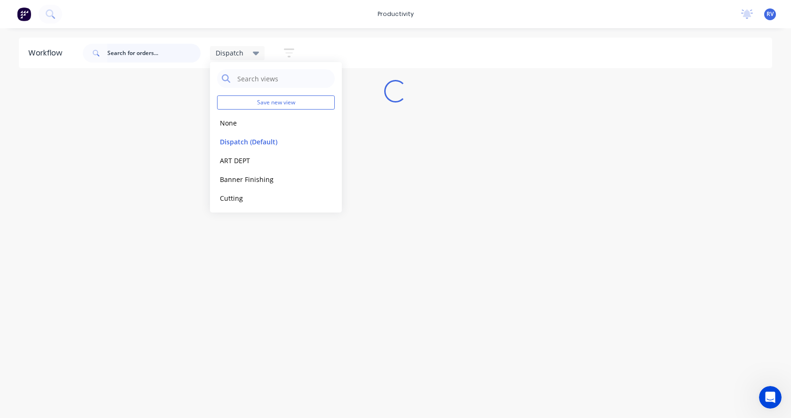
click at [139, 49] on input "text" at bounding box center [153, 53] width 93 height 19
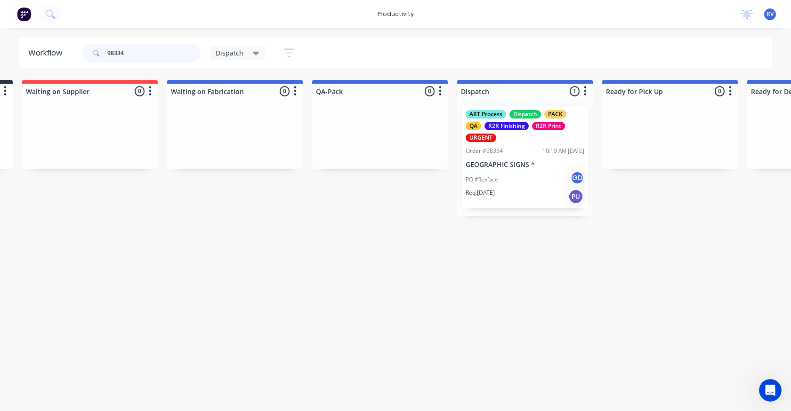
scroll to position [0, 616]
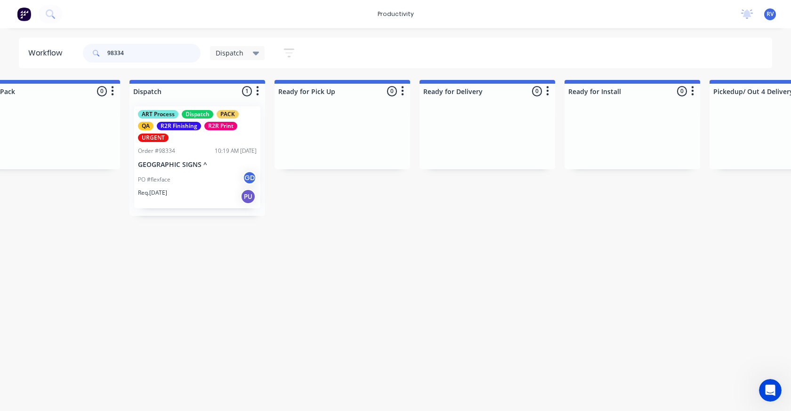
type input "98334"
click at [167, 192] on p "Req. [DATE]" at bounding box center [152, 193] width 29 height 8
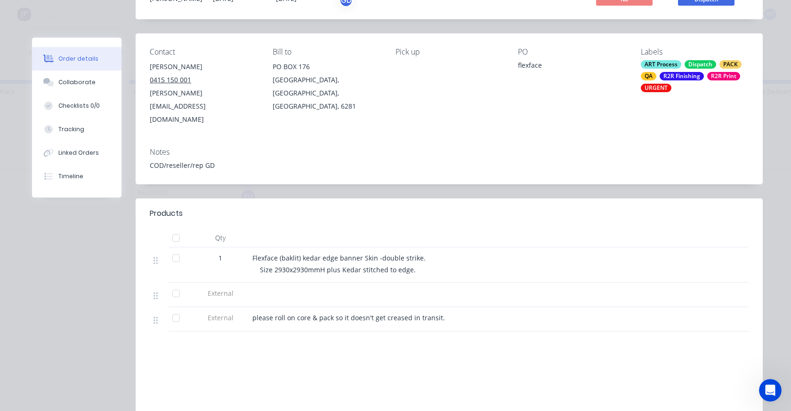
scroll to position [0, 0]
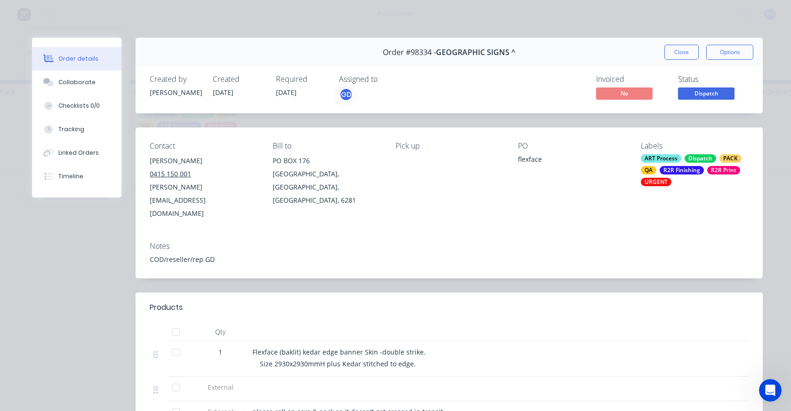
drag, startPoint x: 673, startPoint y: 58, endPoint x: 664, endPoint y: 67, distance: 13.0
click at [673, 58] on button "Close" at bounding box center [681, 52] width 34 height 15
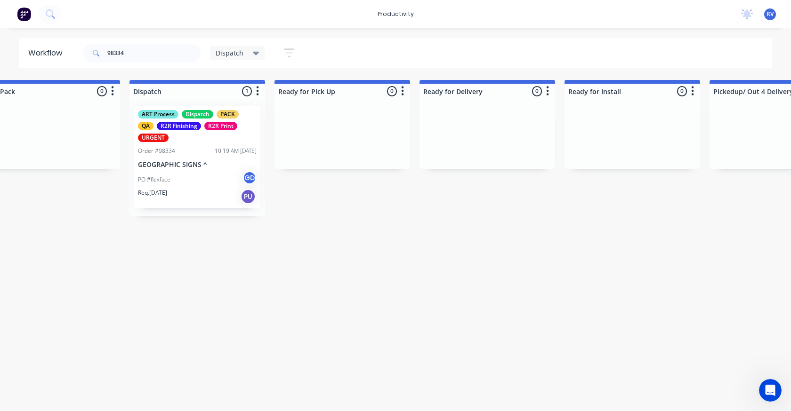
click at [223, 54] on span "Dispatch" at bounding box center [230, 53] width 28 height 10
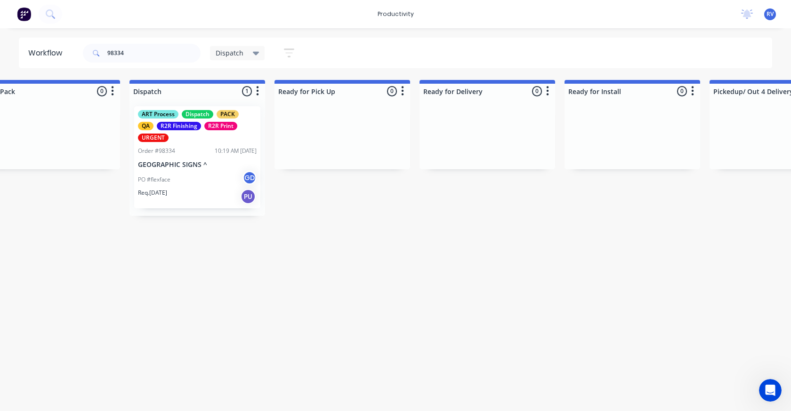
click at [234, 53] on span "Dispatch" at bounding box center [230, 53] width 28 height 10
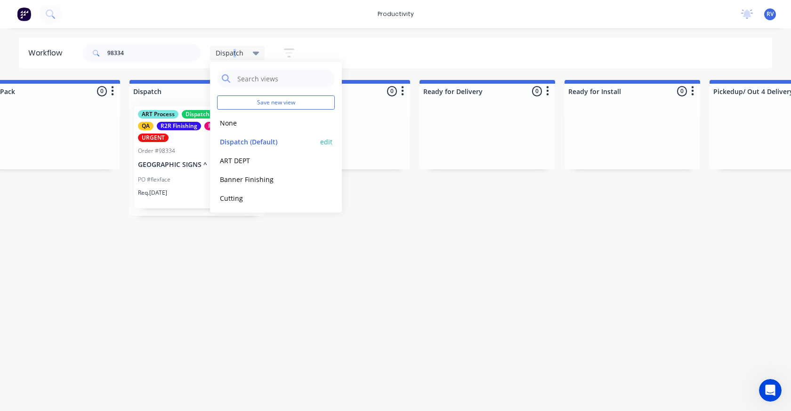
click at [253, 140] on button "Dispatch (Default)" at bounding box center [267, 141] width 100 height 11
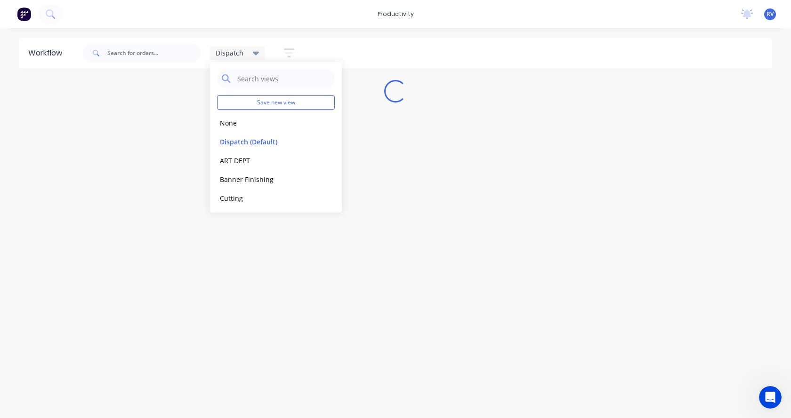
click at [241, 252] on div "Workflow Dispatch Save new view None edit Dispatch (Default) edit ART DEPT edit…" at bounding box center [395, 219] width 791 height 362
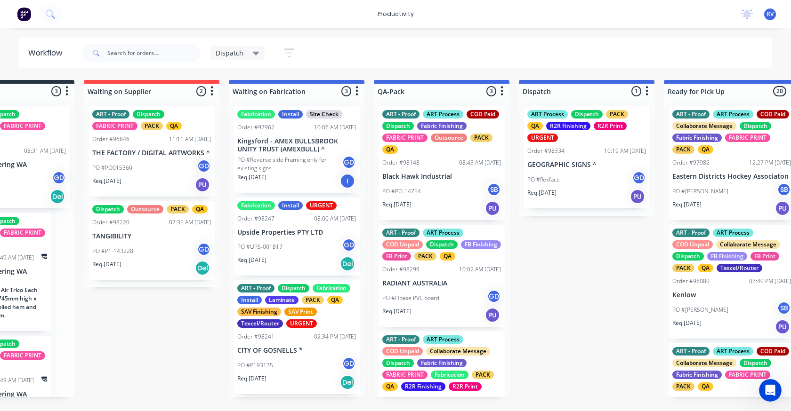
scroll to position [0, 231]
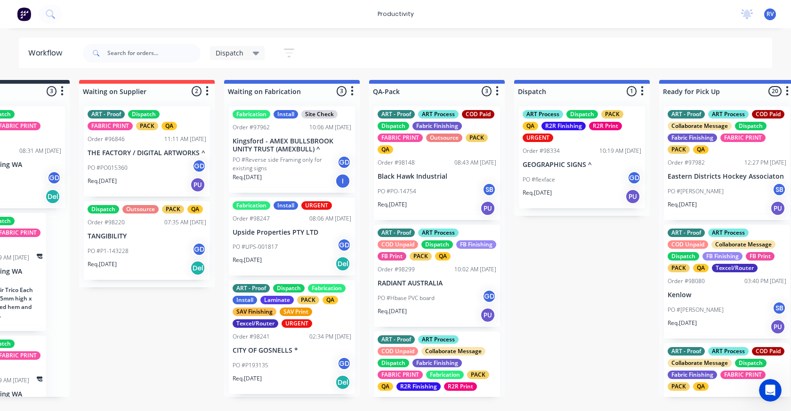
click at [158, 240] on div "GD [PERSON_NAME]" at bounding box center [151, 225] width 141 height 34
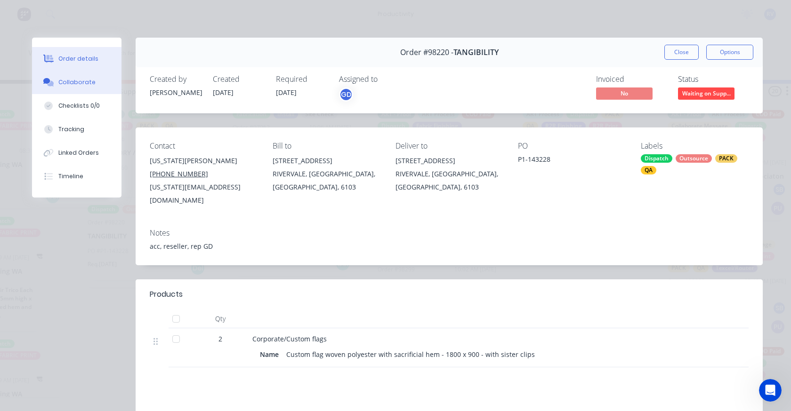
click at [76, 85] on div "Collaborate" at bounding box center [76, 82] width 37 height 8
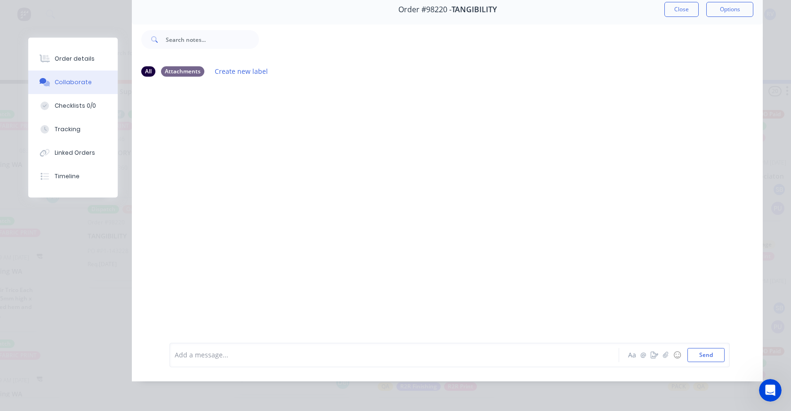
scroll to position [3, 0]
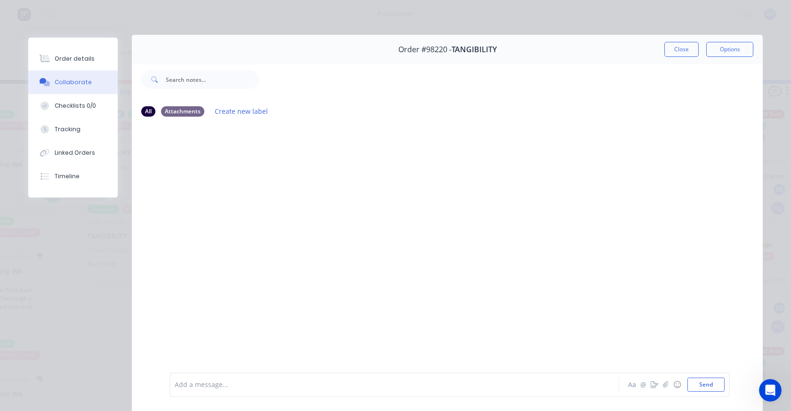
click at [216, 389] on div at bounding box center [381, 385] width 412 height 10
click at [702, 385] on button "Send" at bounding box center [705, 385] width 37 height 14
click at [676, 54] on button "Close" at bounding box center [681, 49] width 34 height 15
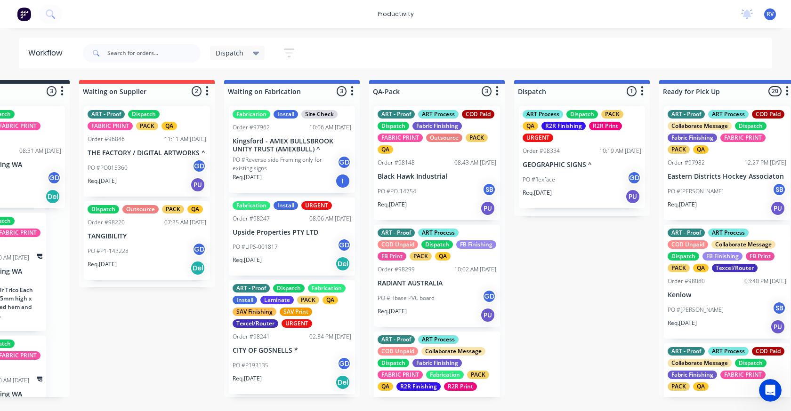
click at [145, 256] on div "PO #P1-143228 GD" at bounding box center [147, 251] width 119 height 18
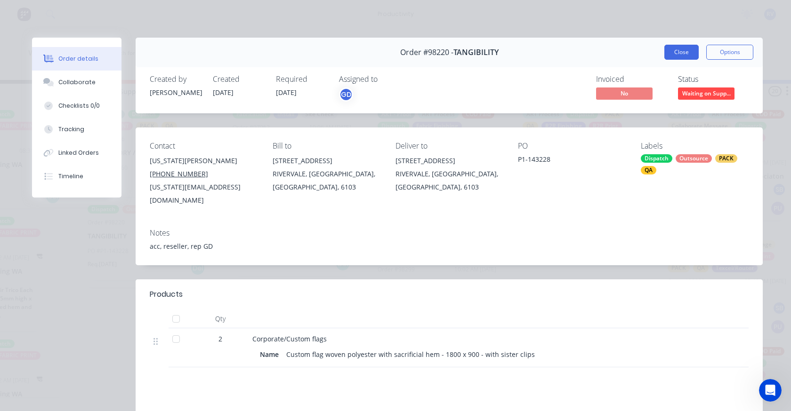
click at [681, 55] on button "Close" at bounding box center [681, 52] width 34 height 15
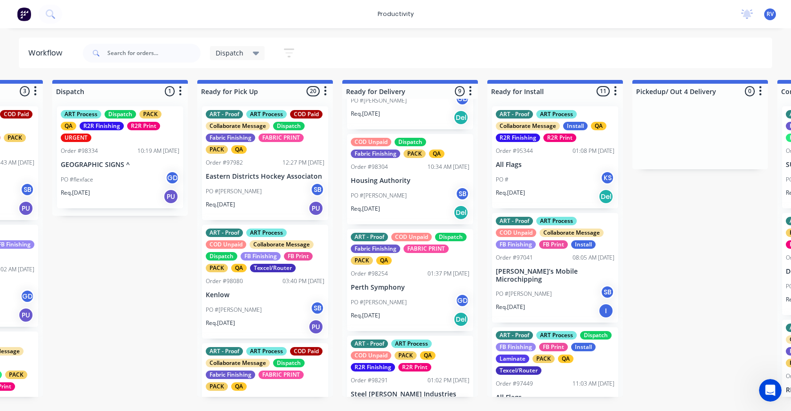
scroll to position [654, 0]
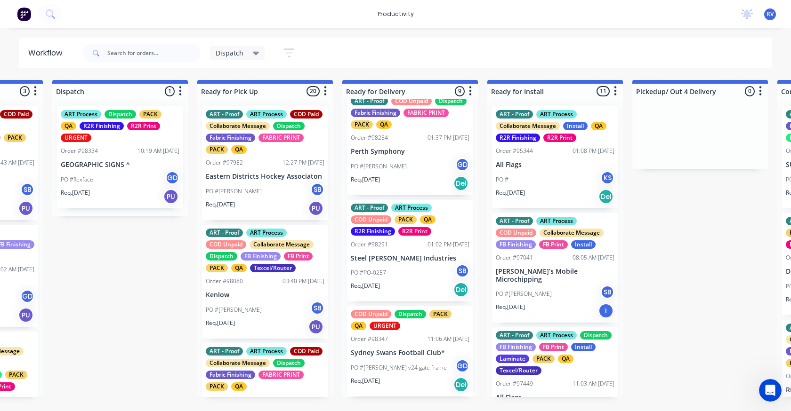
click at [404, 168] on div "PO #[PERSON_NAME] GD" at bounding box center [410, 167] width 119 height 18
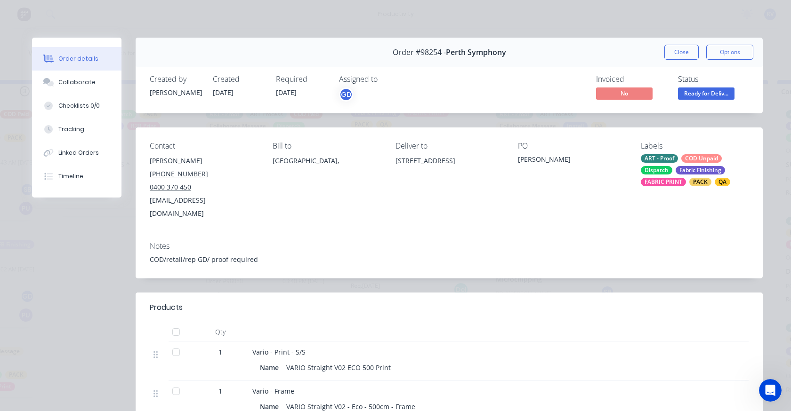
drag, startPoint x: 686, startPoint y: 46, endPoint x: 545, endPoint y: 105, distance: 153.6
click at [685, 46] on button "Close" at bounding box center [681, 52] width 34 height 15
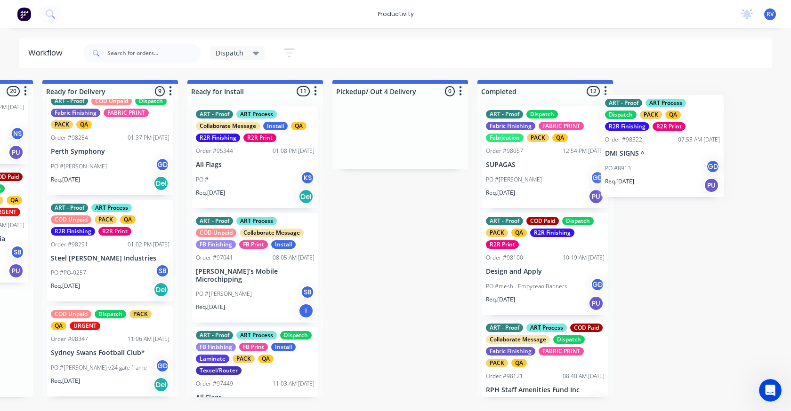
scroll to position [0, 995]
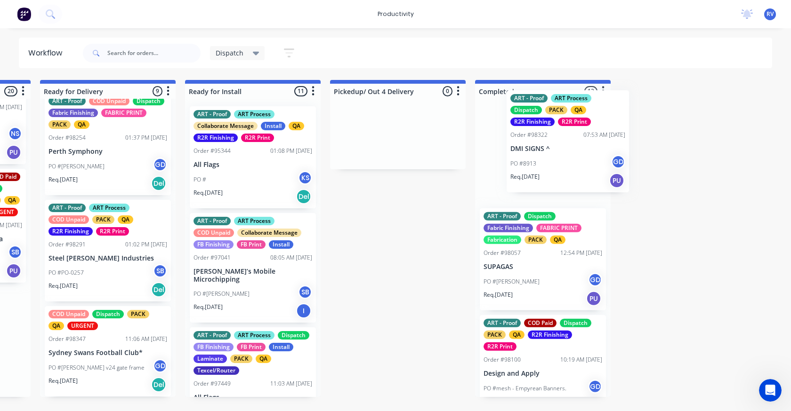
drag, startPoint x: 252, startPoint y: 359, endPoint x: 499, endPoint y: 156, distance: 319.7
click at [557, 152] on div "Submitted 2 Sort By Created date Required date Order number Customer name Most …" at bounding box center [806, 238] width 3617 height 317
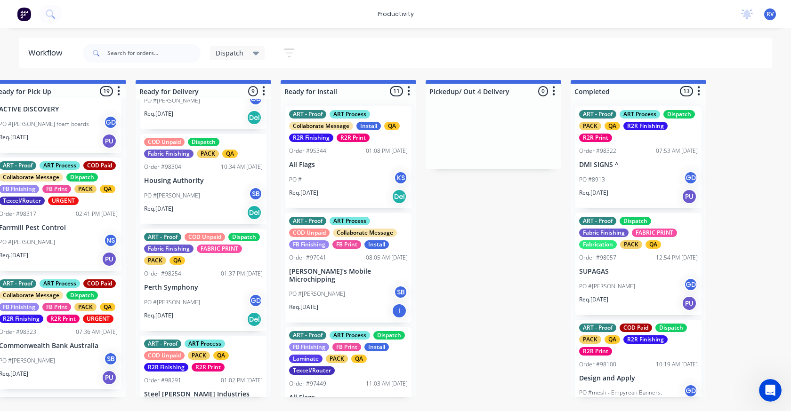
scroll to position [654, 0]
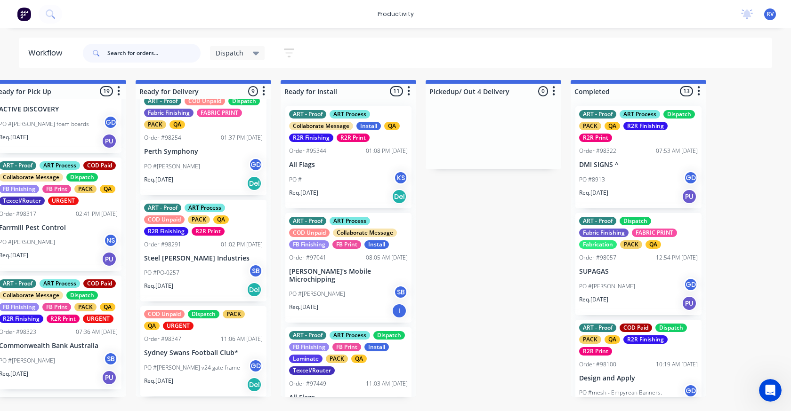
click at [150, 54] on input "text" at bounding box center [153, 53] width 93 height 19
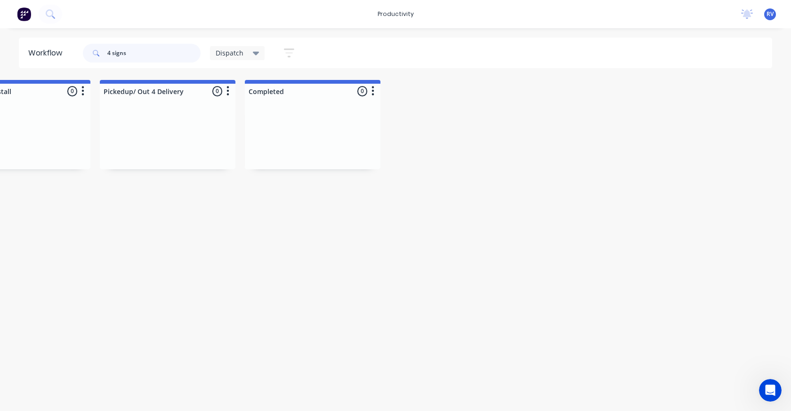
scroll to position [0, 1232]
type input "4 signs"
click at [225, 50] on span "Dispatch" at bounding box center [230, 53] width 28 height 10
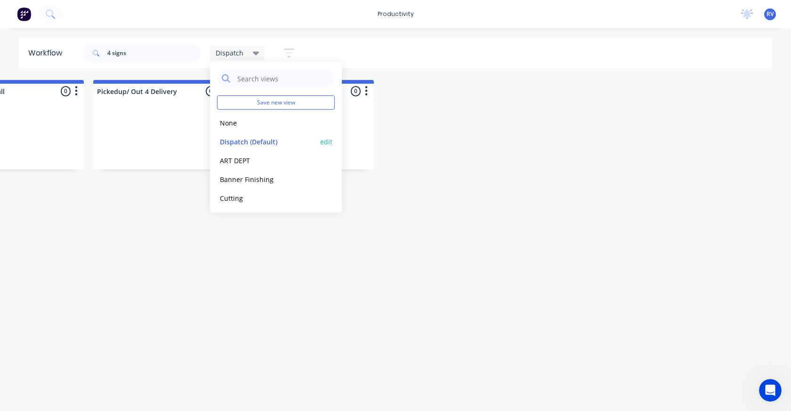
click at [263, 142] on button "Dispatch (Default)" at bounding box center [267, 141] width 100 height 11
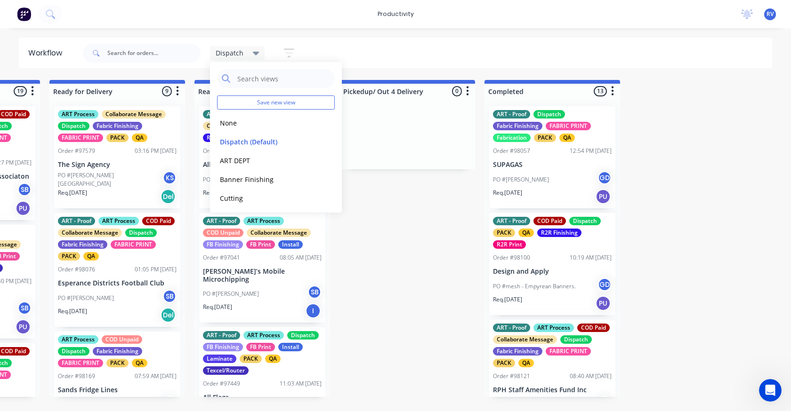
scroll to position [0, 987]
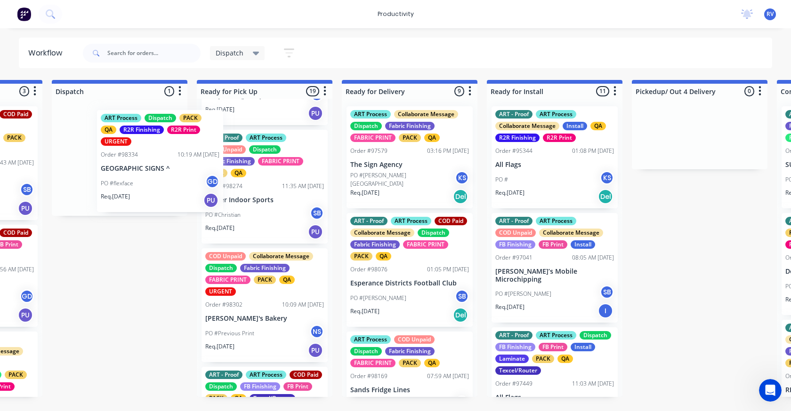
scroll to position [1505, 0]
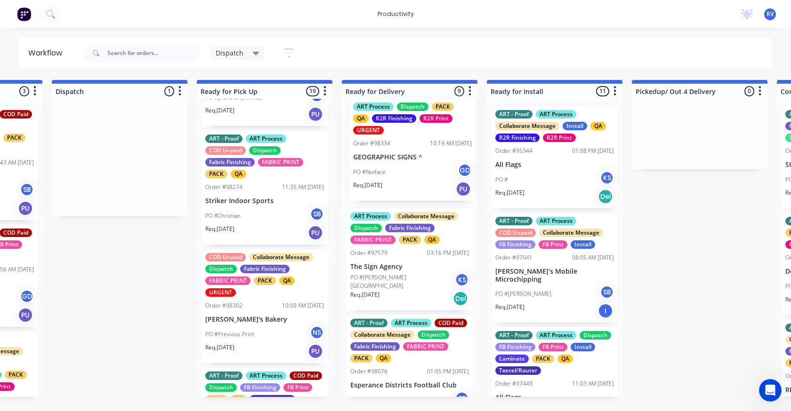
drag, startPoint x: 99, startPoint y: 188, endPoint x: 394, endPoint y: 179, distance: 295.2
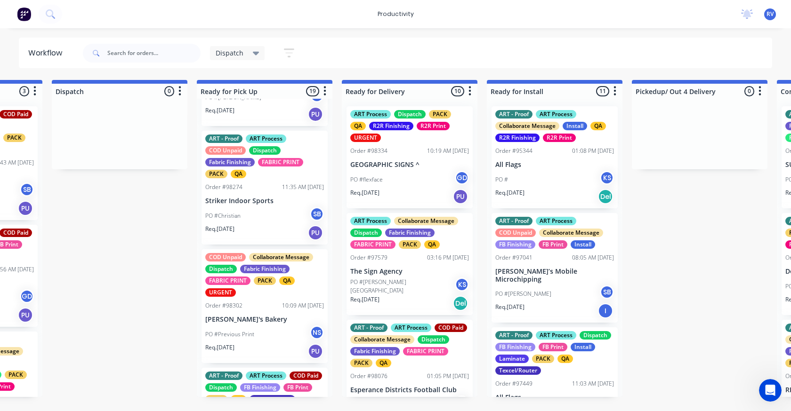
drag, startPoint x: 304, startPoint y: 410, endPoint x: 273, endPoint y: 407, distance: 31.3
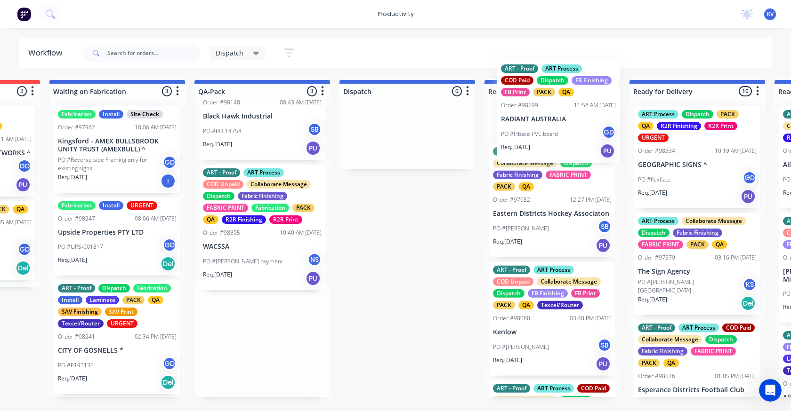
scroll to position [0, 0]
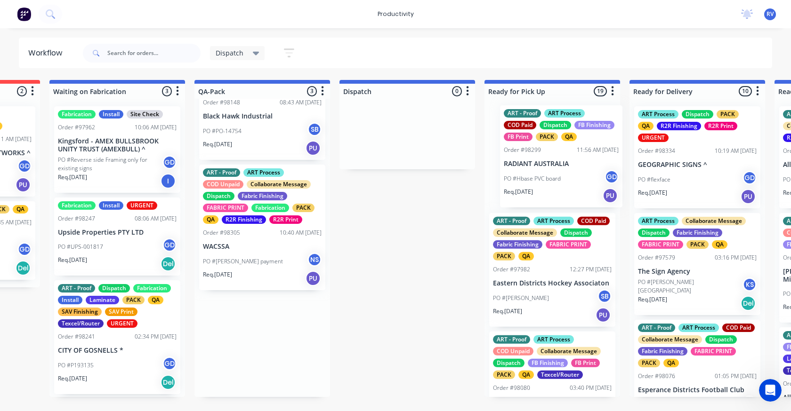
drag, startPoint x: 250, startPoint y: 228, endPoint x: 538, endPoint y: 168, distance: 293.8
